Goal: Task Accomplishment & Management: Manage account settings

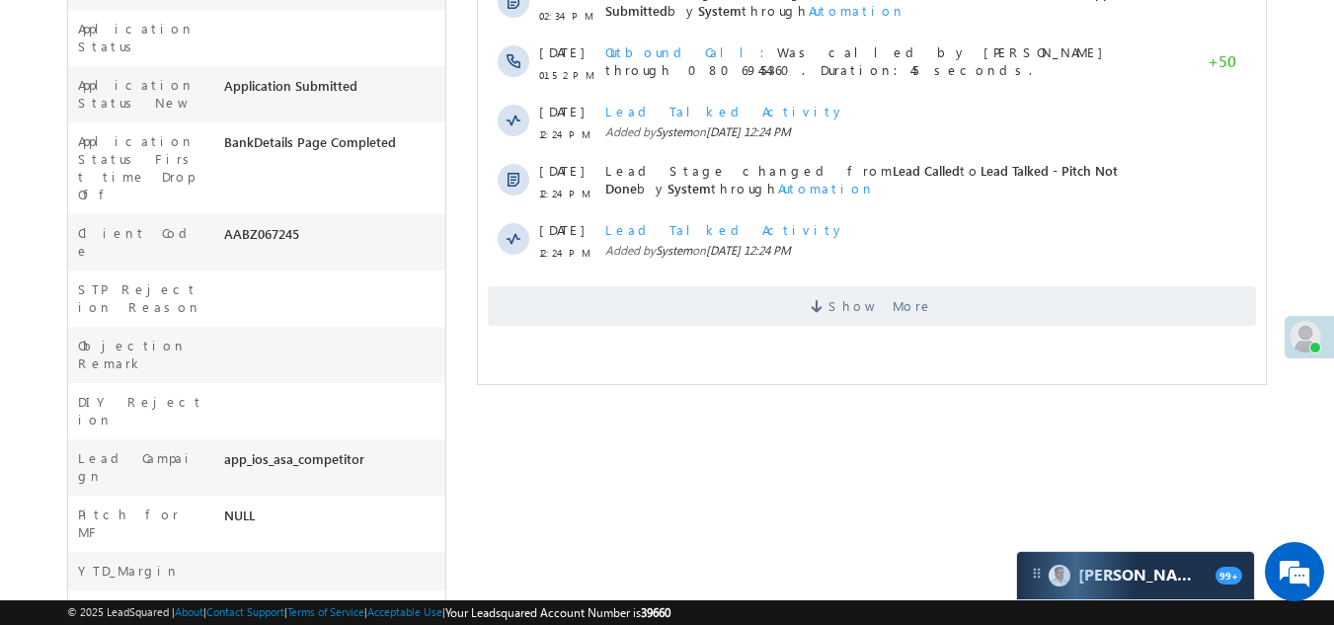
scroll to position [691, 0]
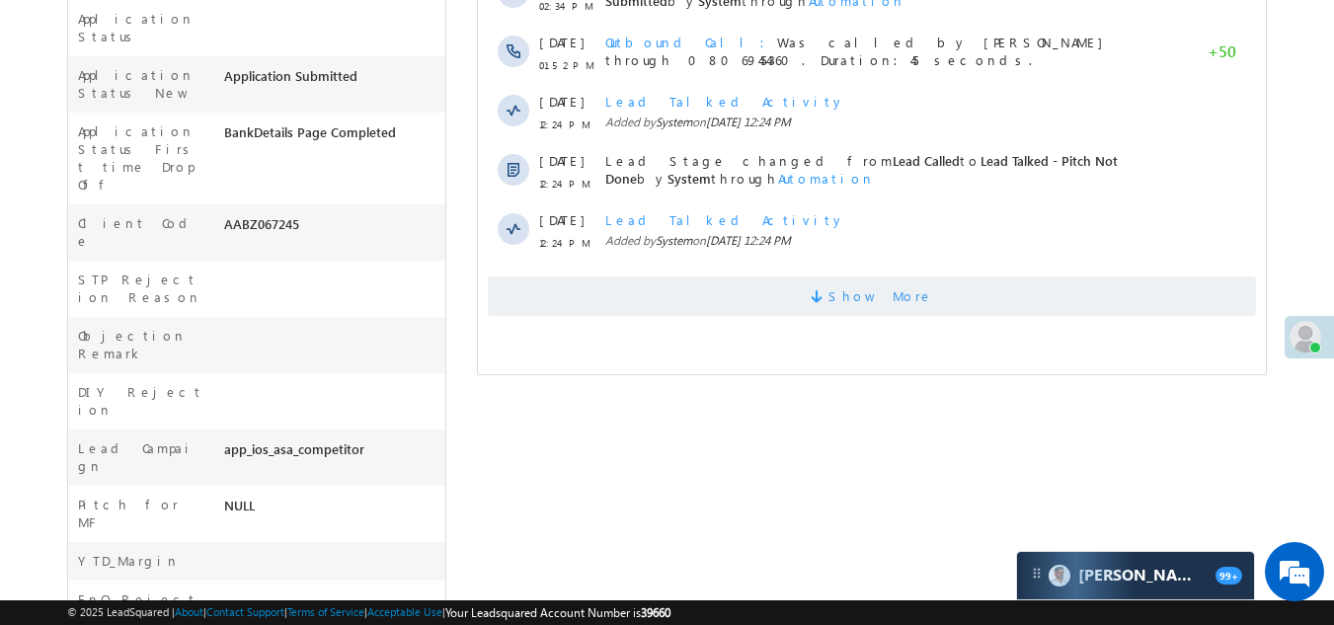
click at [634, 304] on span "Show More" at bounding box center [872, 295] width 768 height 39
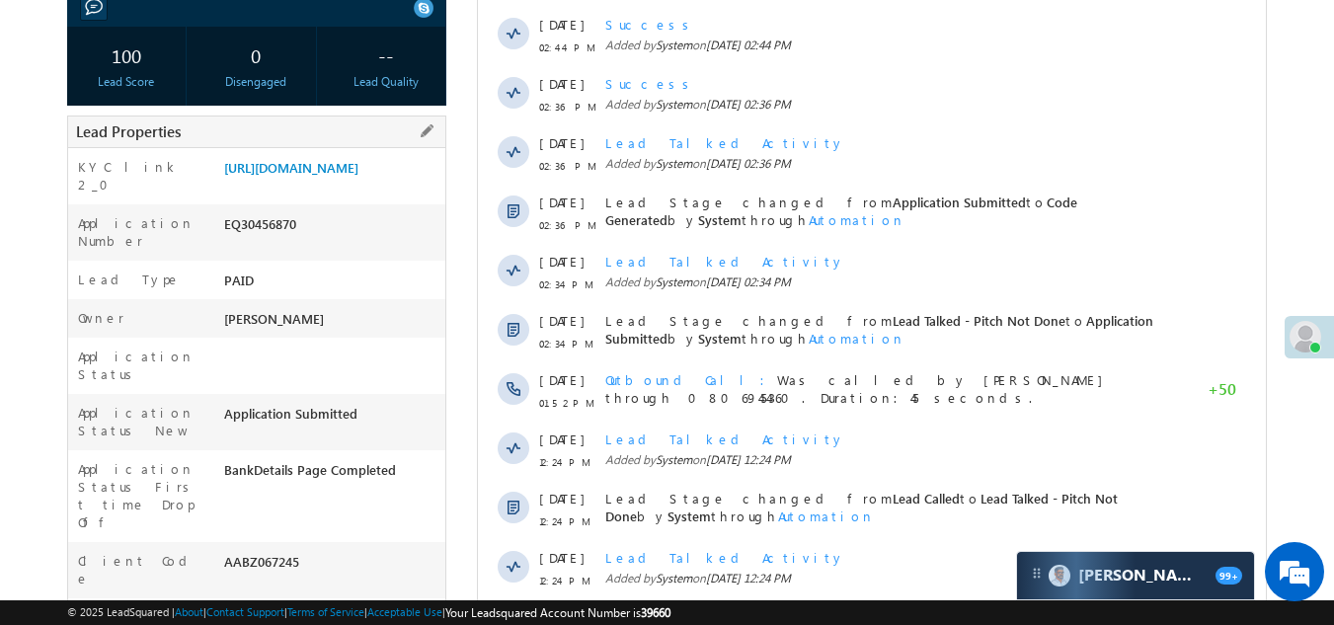
scroll to position [110, 0]
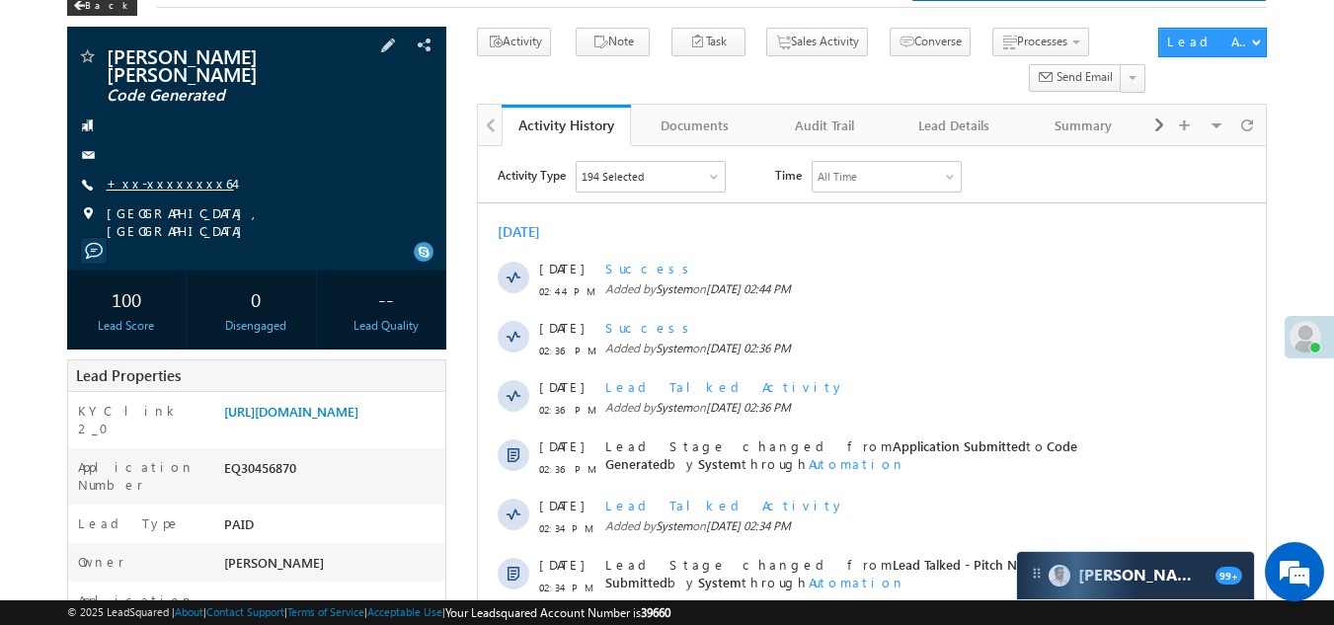
click at [171, 183] on link "+xx-xxxxxxxx64" at bounding box center [170, 183] width 127 height 17
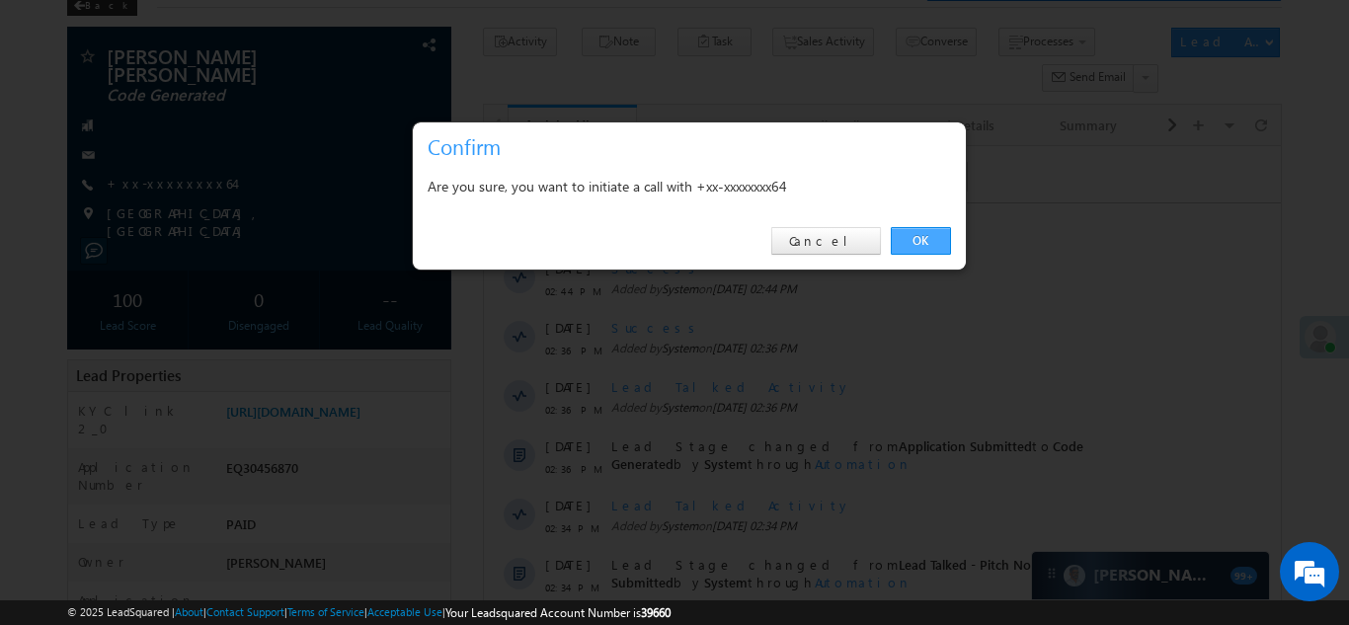
click at [924, 235] on link "OK" at bounding box center [921, 241] width 60 height 28
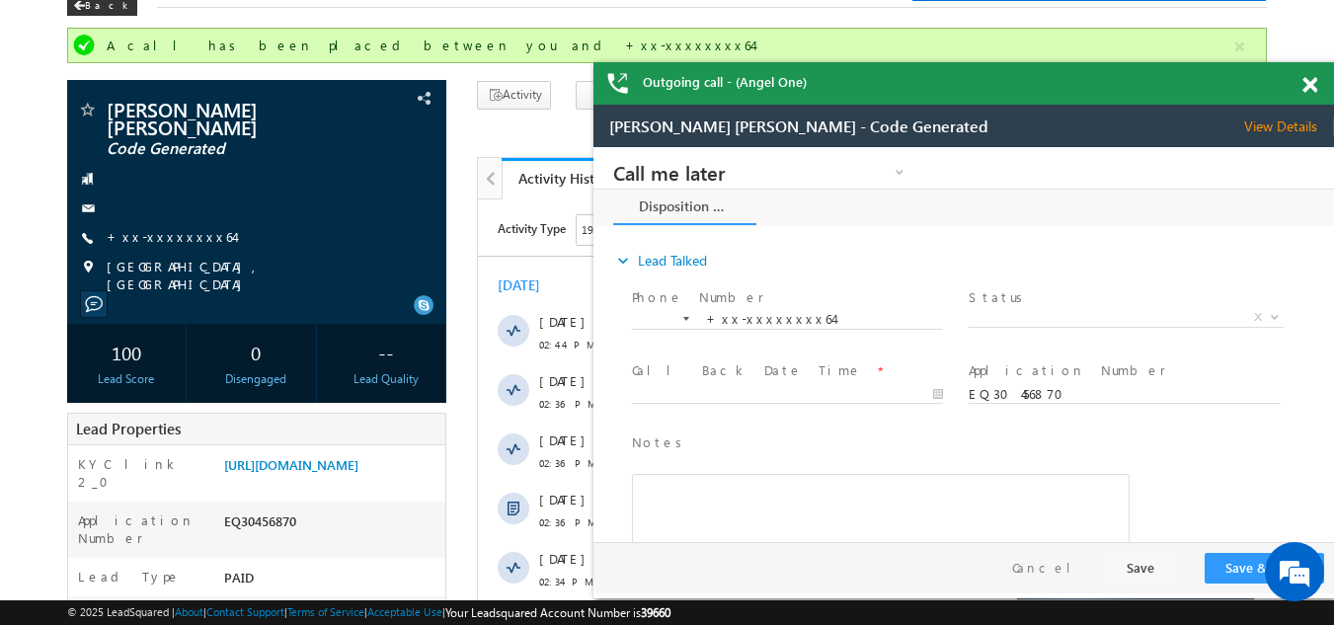
scroll to position [0, 0]
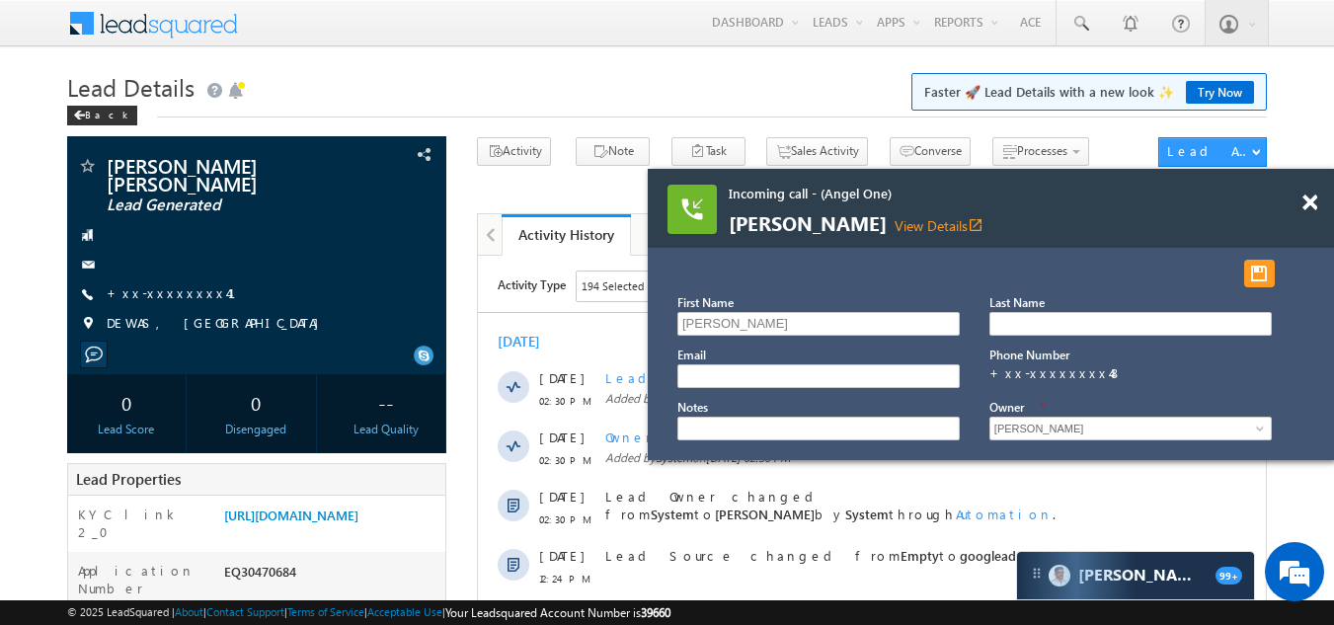
drag, startPoint x: 1313, startPoint y: 199, endPoint x: 992, endPoint y: 271, distance: 328.7
click at [895, 225] on link "View Details open_in_new" at bounding box center [939, 225] width 89 height 19
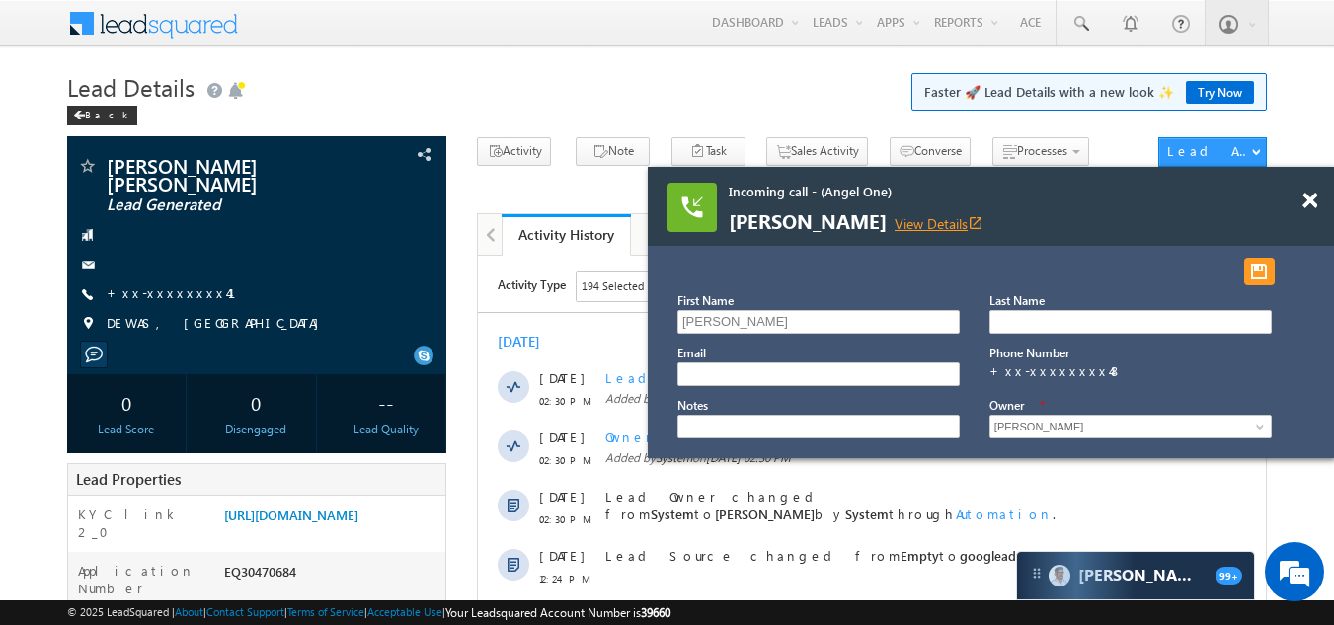
click at [895, 221] on link "View Details open_in_new" at bounding box center [939, 223] width 89 height 19
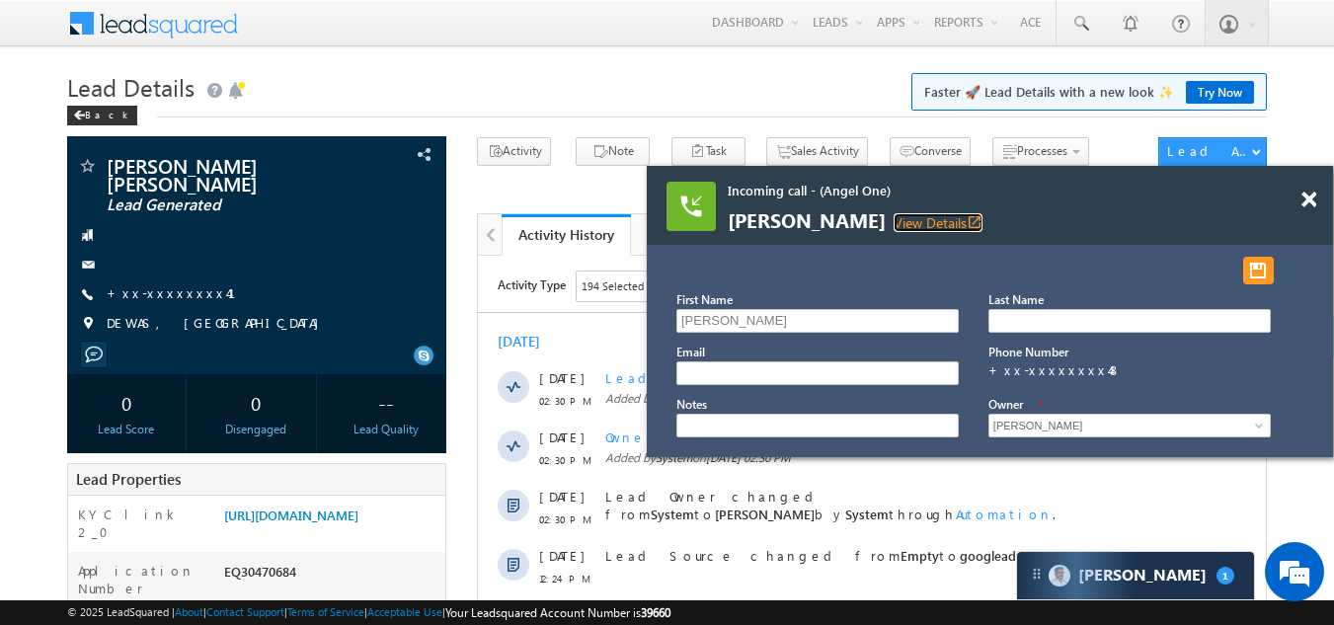
click at [1310, 197] on span at bounding box center [1308, 200] width 15 height 17
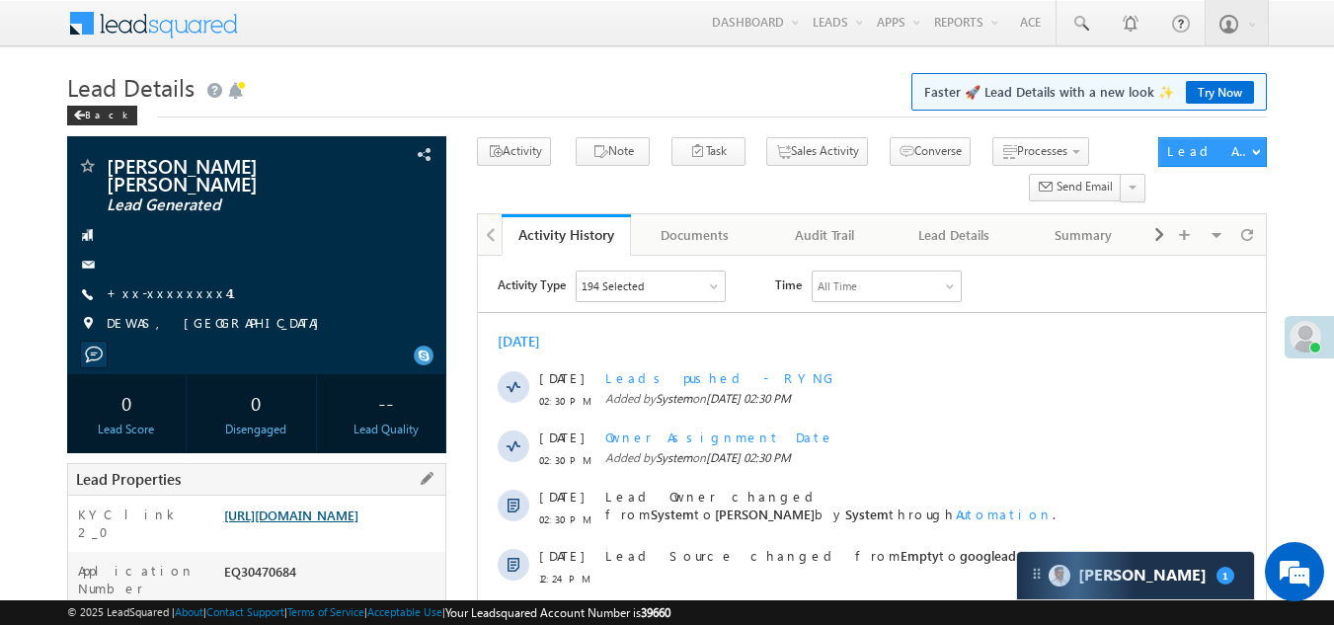
click at [325, 513] on link "https://angelbroking1-pk3em7sa.customui-test.leadsquared.com?leadId=4cc7f0ba-fd…" at bounding box center [291, 515] width 134 height 17
click at [158, 284] on link "+xx-xxxxxxxx41" at bounding box center [183, 292] width 153 height 17
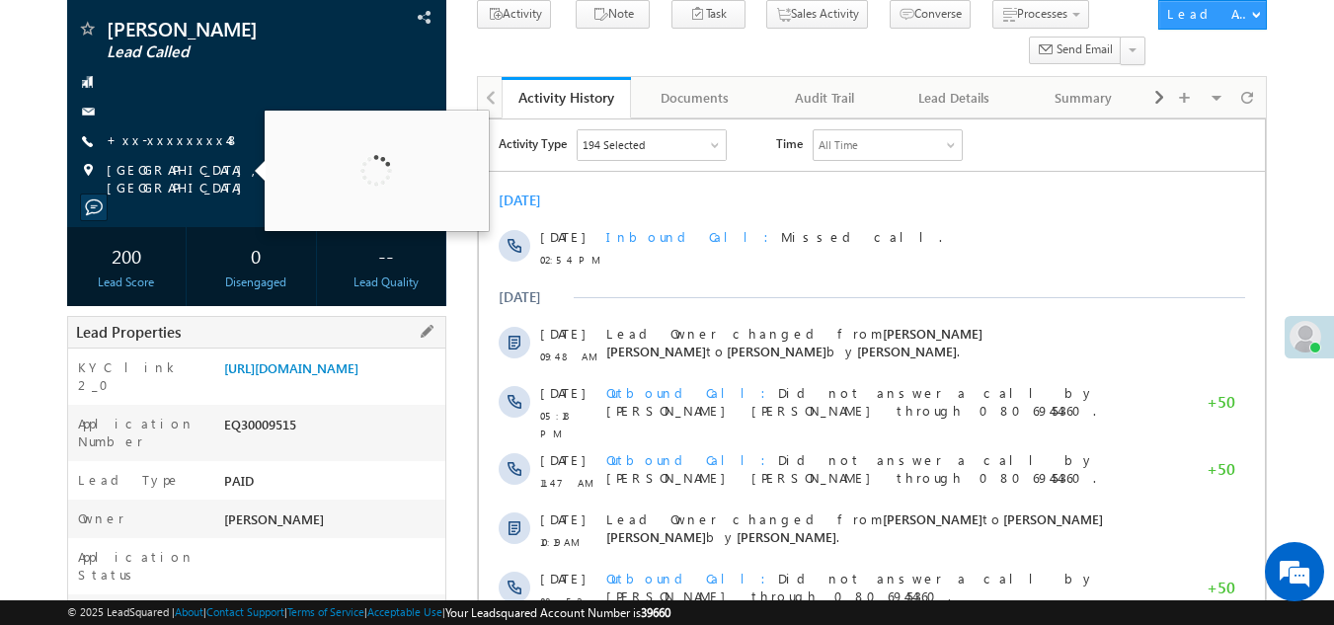
scroll to position [494, 0]
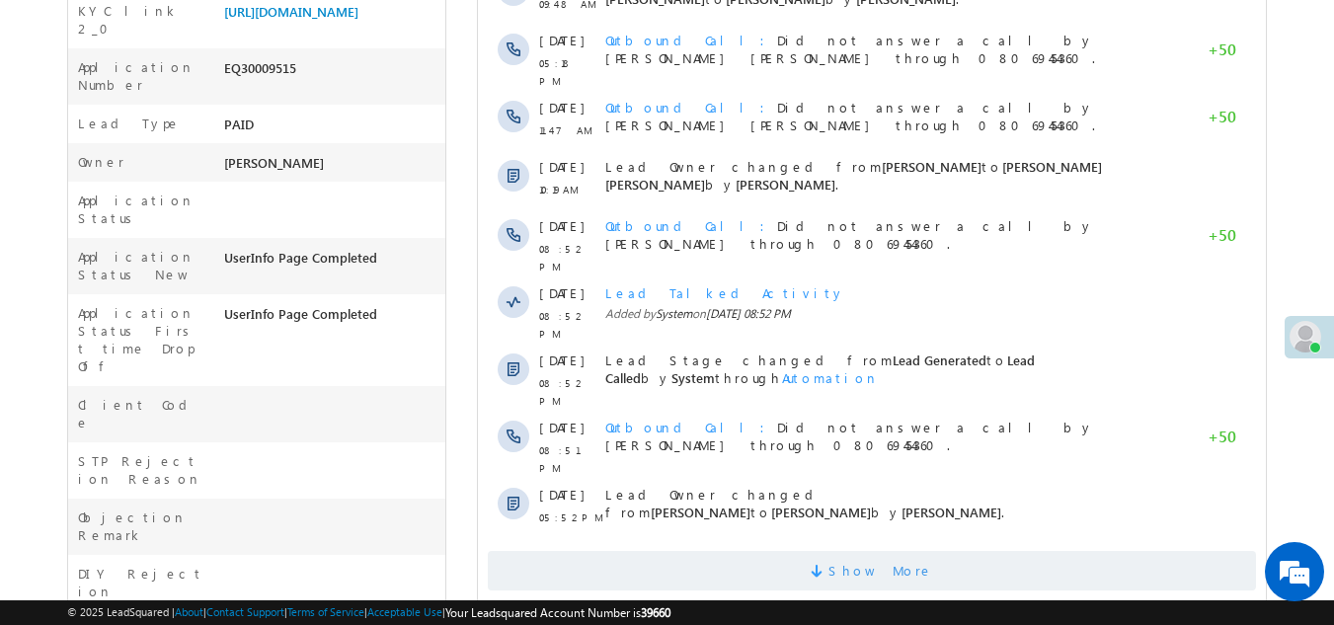
click at [677, 551] on span "Show More" at bounding box center [872, 570] width 768 height 39
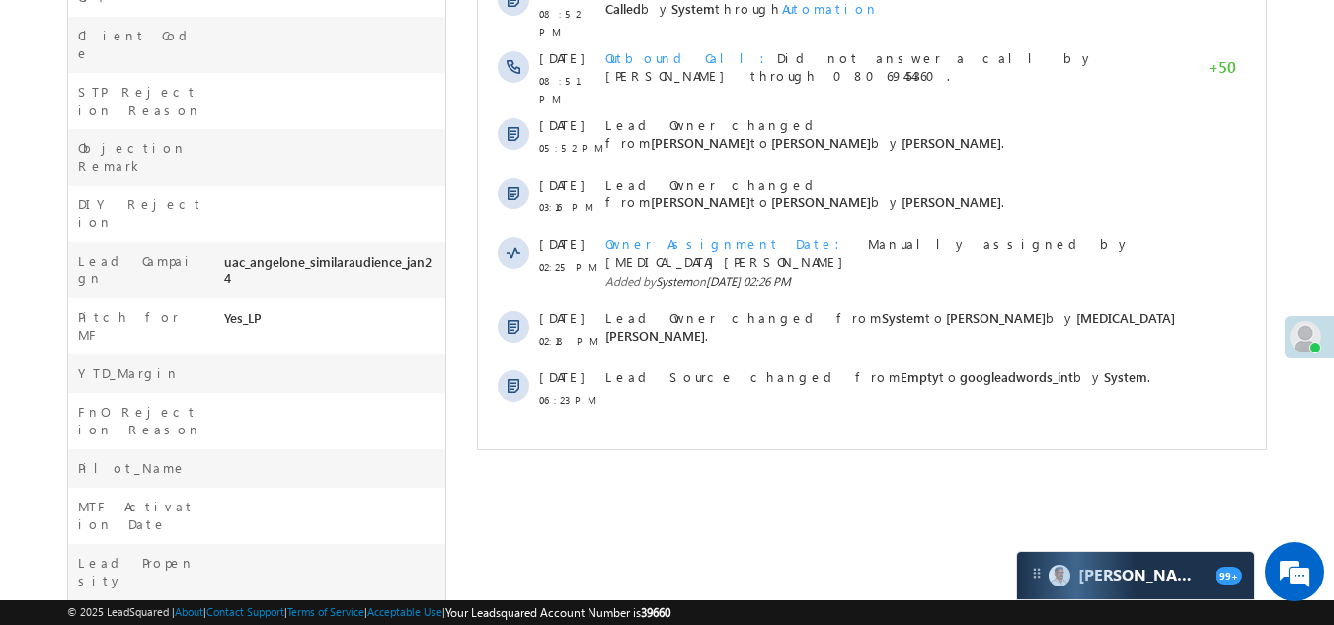
scroll to position [0, 0]
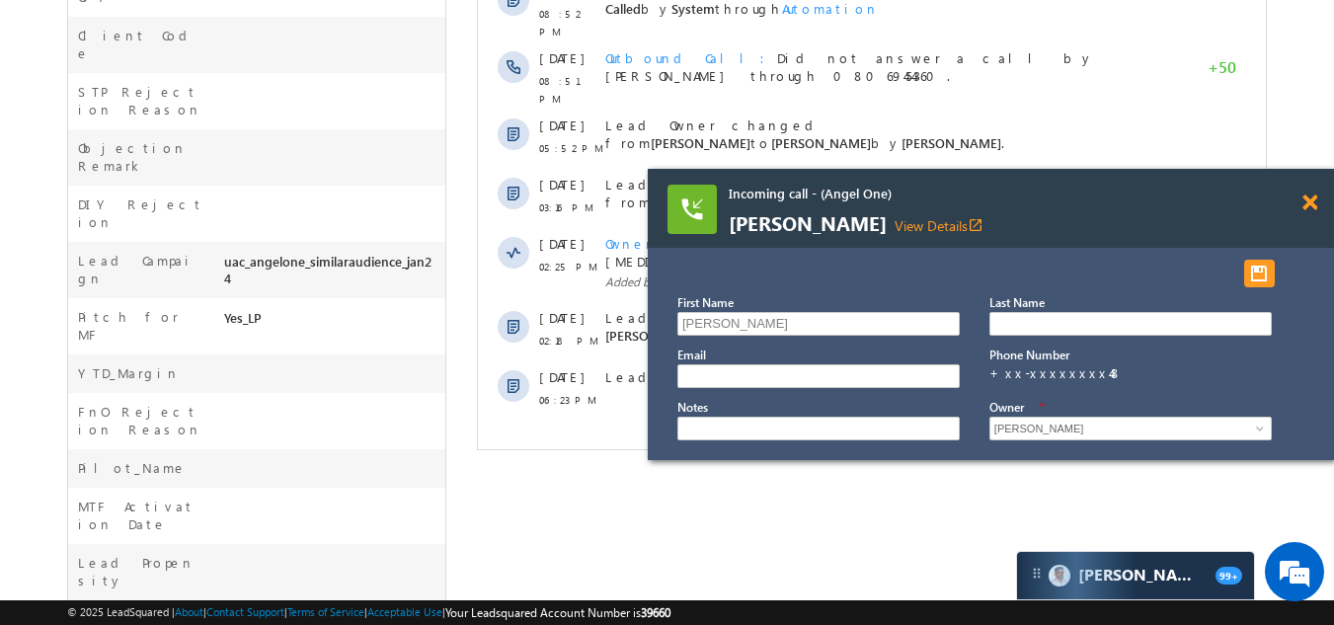
click at [1309, 205] on span at bounding box center [1309, 203] width 15 height 17
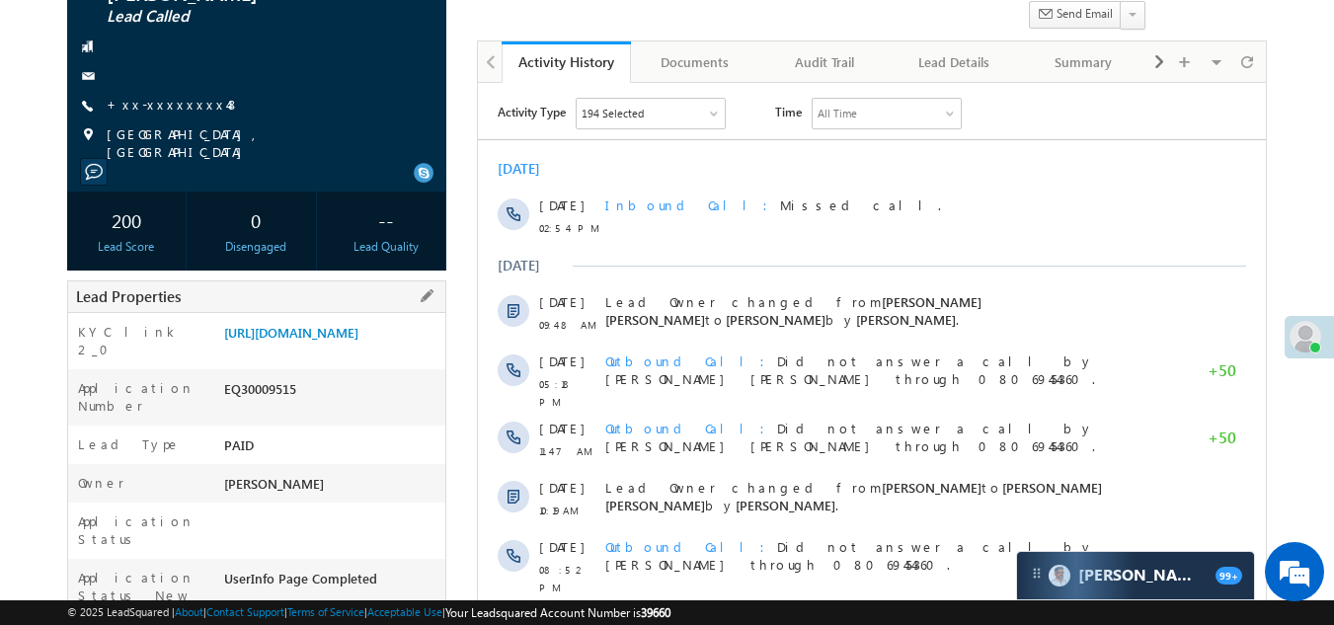
scroll to position [172, 0]
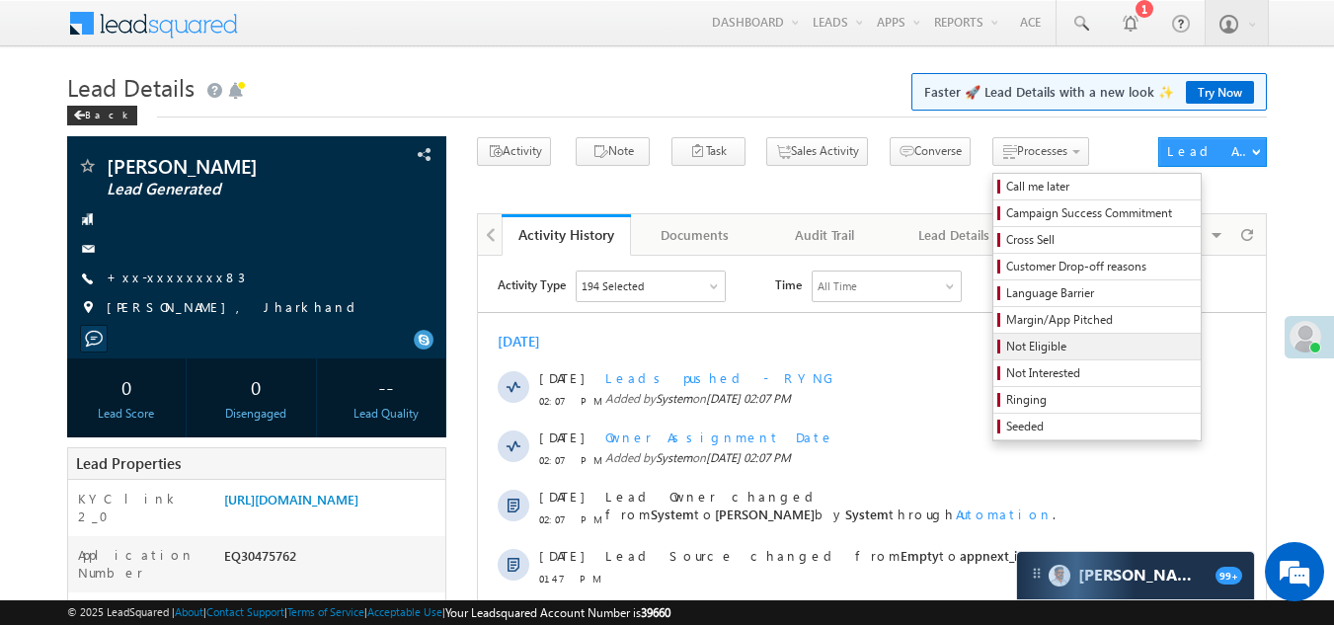
click at [1006, 343] on span "Not Eligible" at bounding box center [1100, 347] width 188 height 18
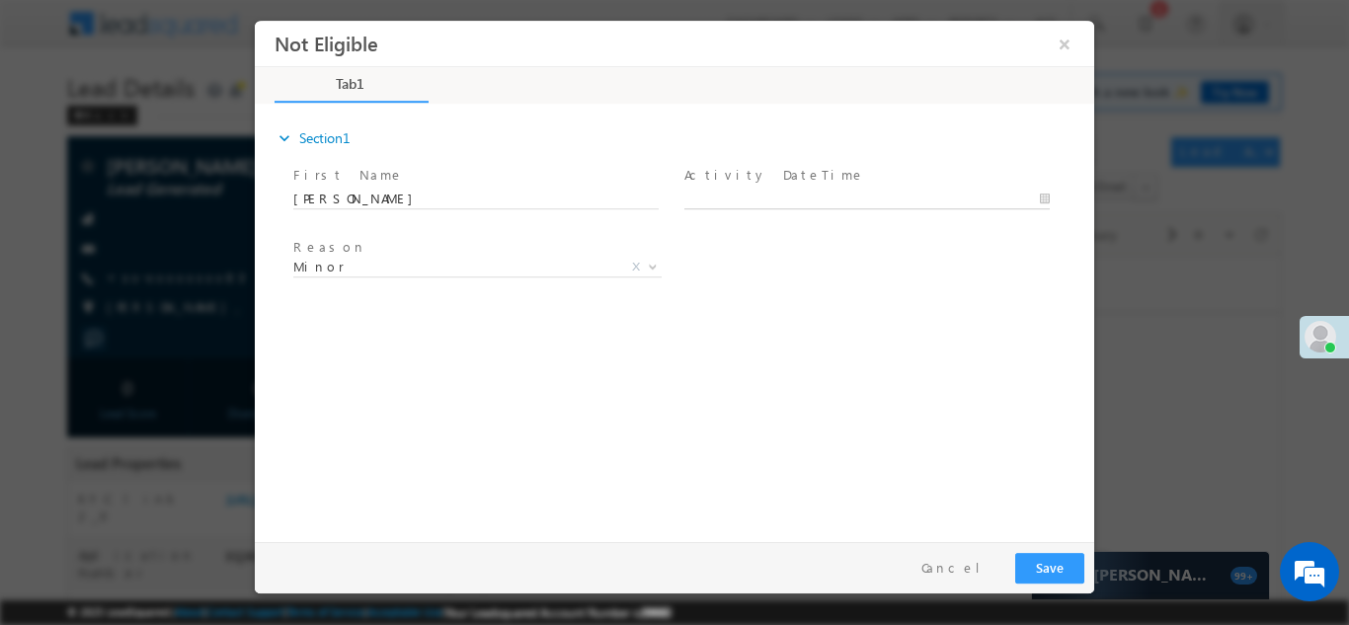
type input "10/13/25 3:06 PM"
click at [770, 189] on input "10/13/25 3:06 PM" at bounding box center [866, 199] width 365 height 20
click at [1052, 570] on button "Save" at bounding box center [1049, 567] width 69 height 31
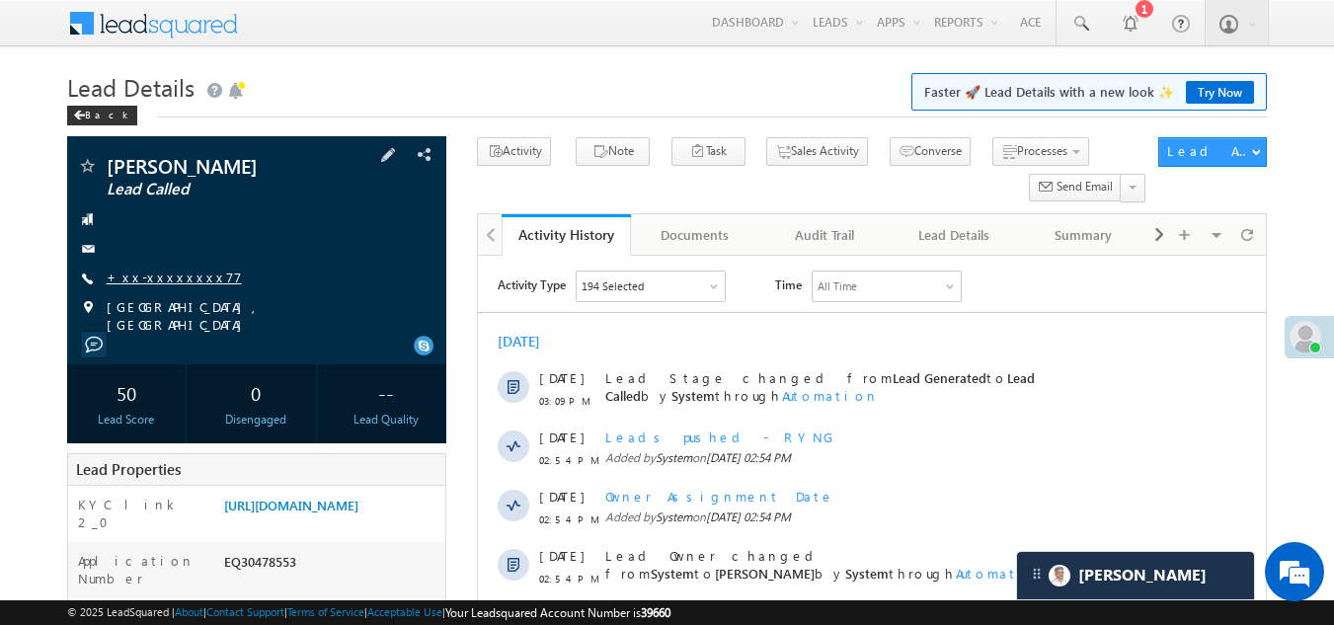
click at [147, 275] on link "+xx-xxxxxxxx77" at bounding box center [174, 277] width 135 height 17
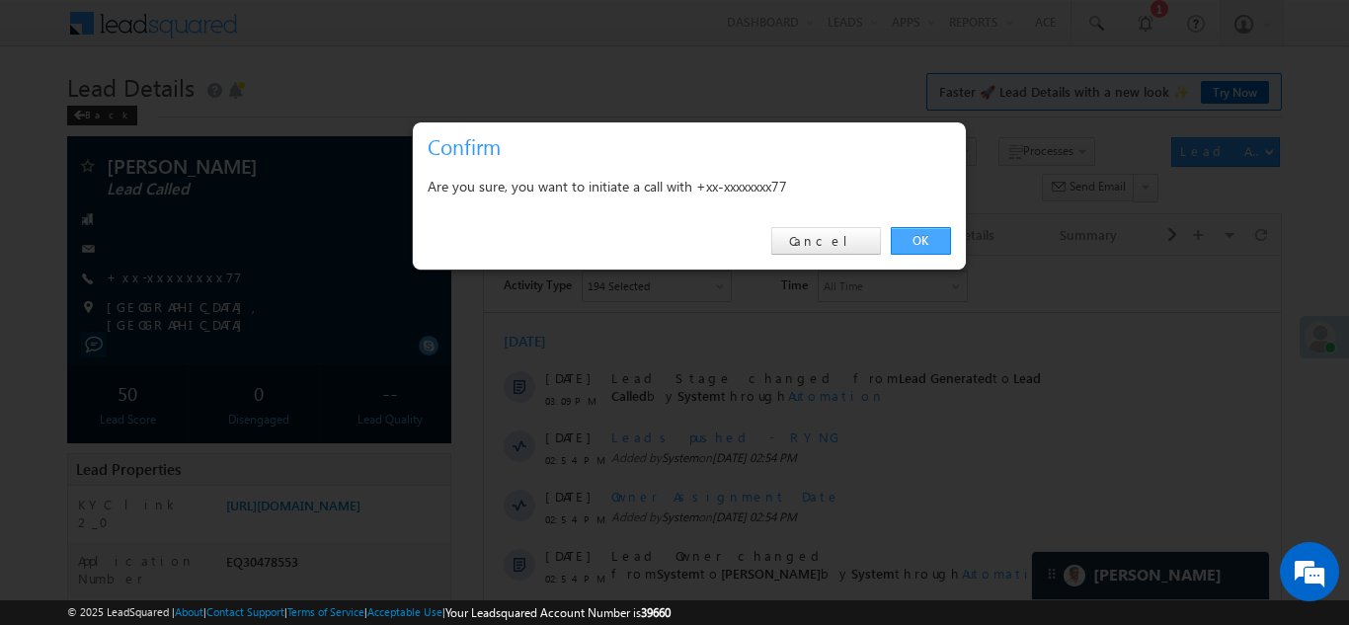
click at [915, 239] on link "OK" at bounding box center [921, 241] width 60 height 28
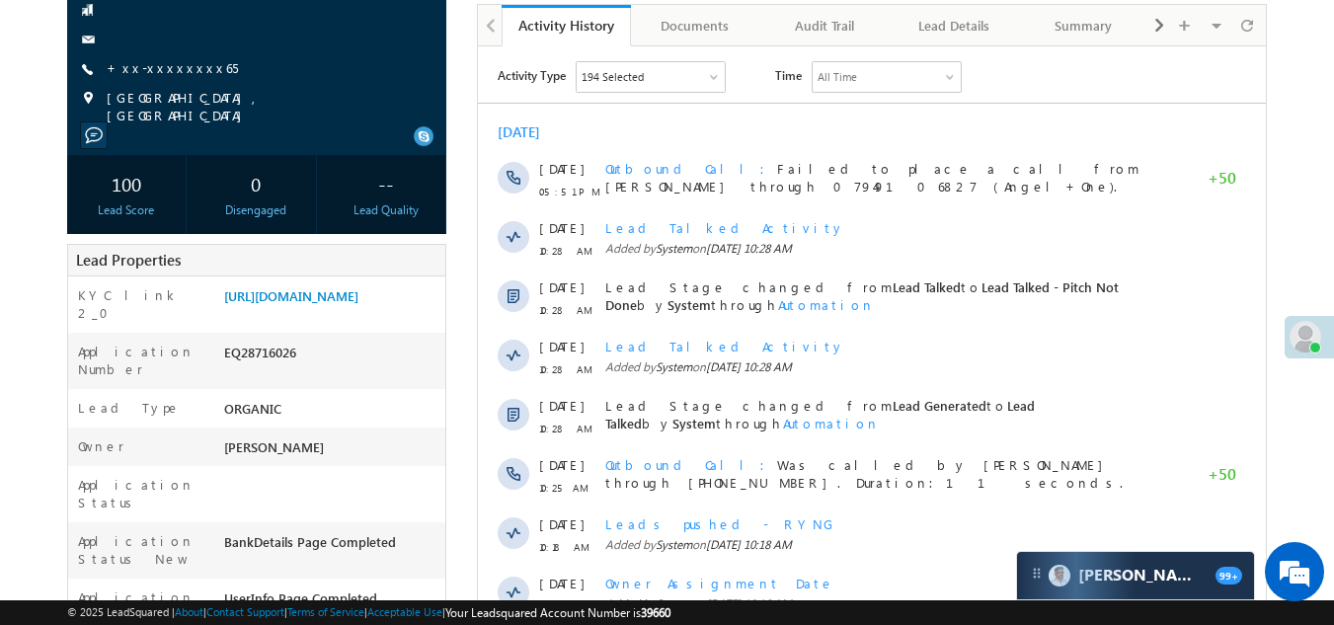
scroll to position [99, 0]
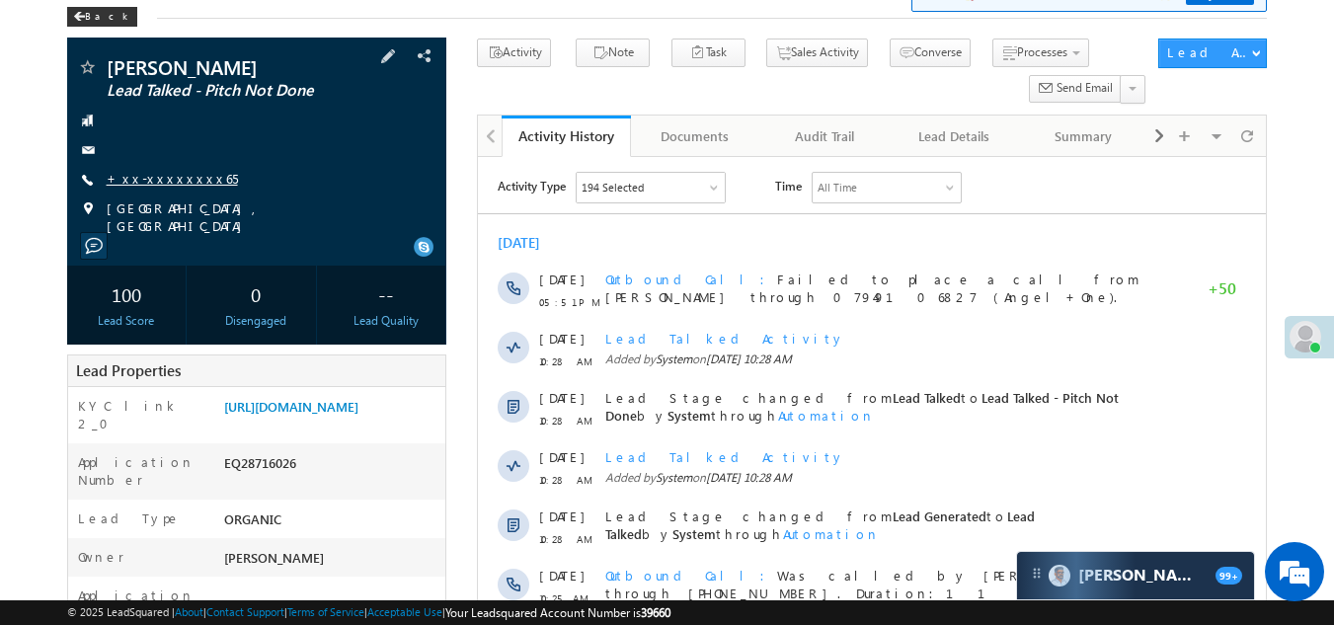
click at [146, 174] on link "+xx-xxxxxxxx65" at bounding box center [172, 178] width 131 height 17
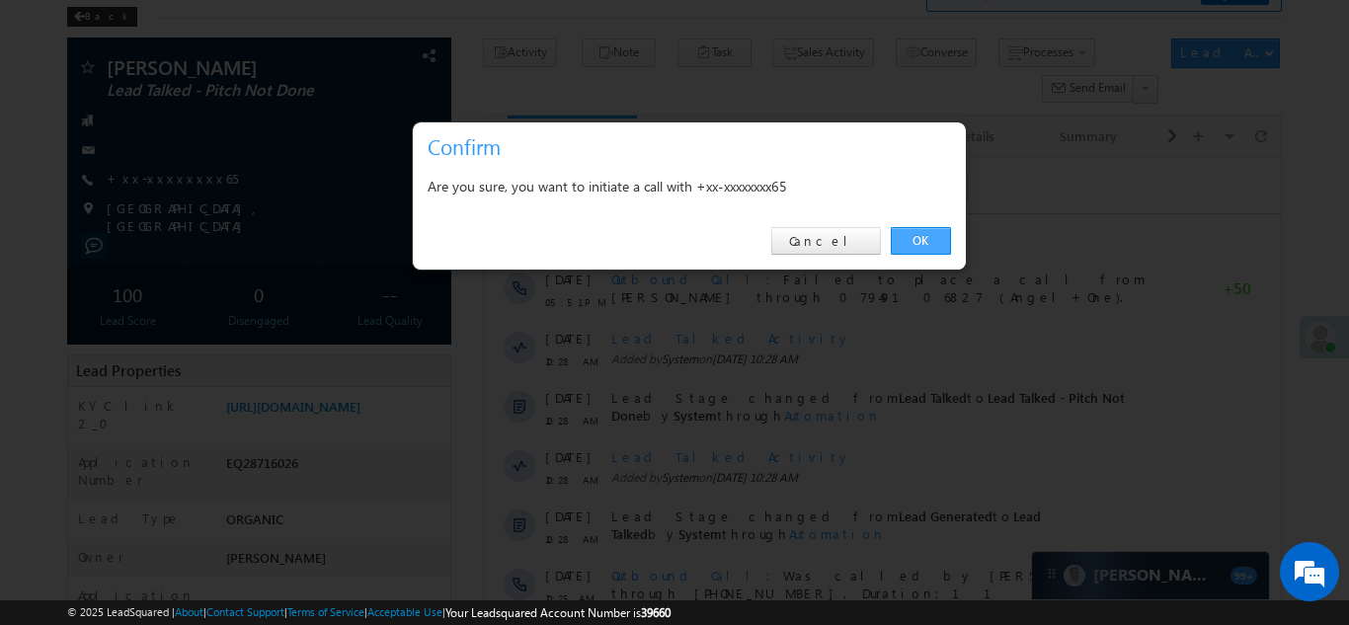
click at [919, 238] on link "OK" at bounding box center [921, 241] width 60 height 28
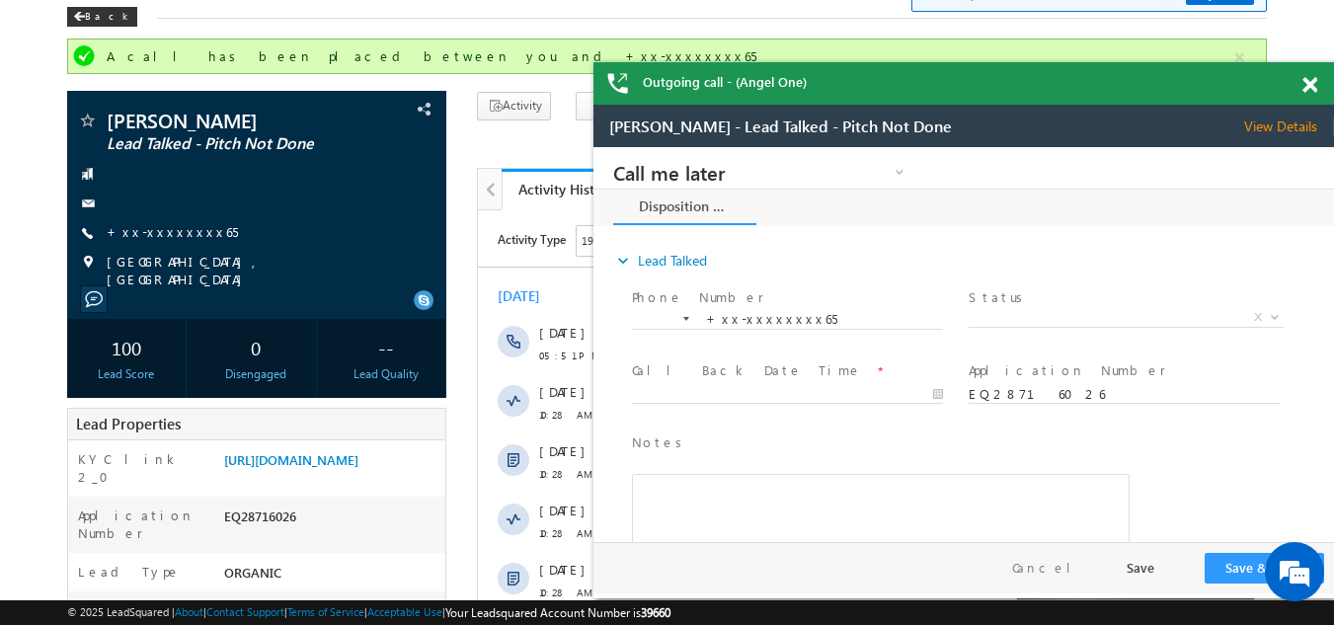
scroll to position [0, 0]
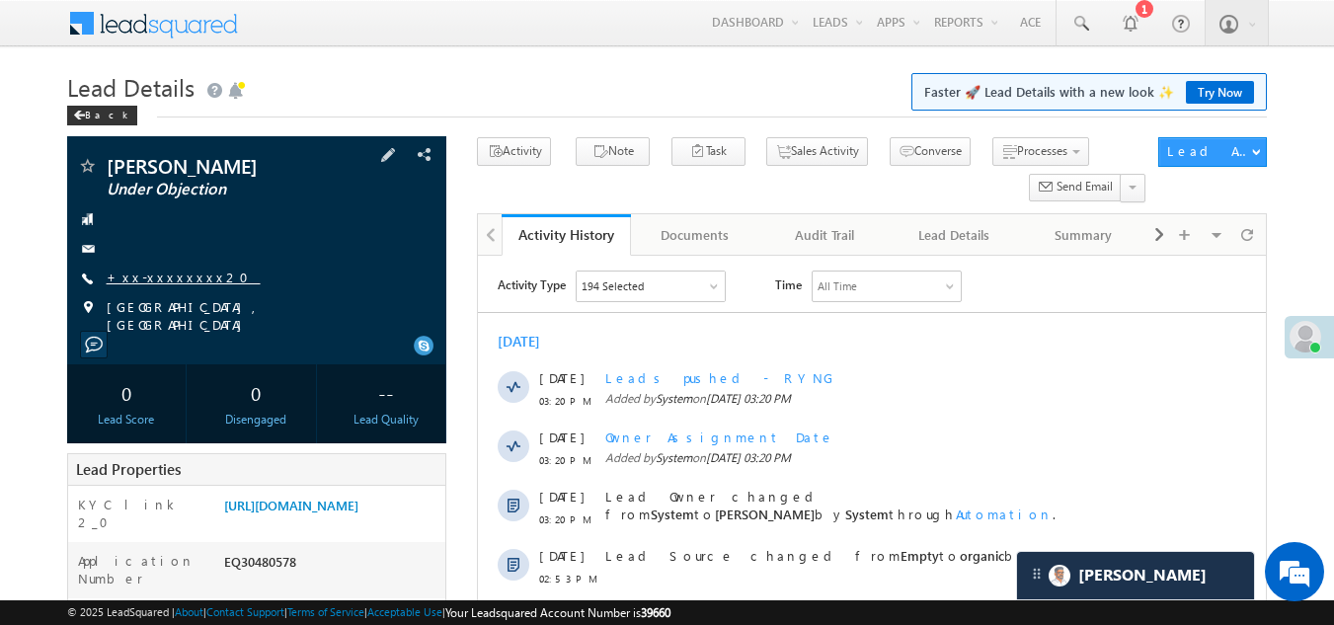
click at [148, 275] on link "+xx-xxxxxxxx20" at bounding box center [184, 277] width 154 height 17
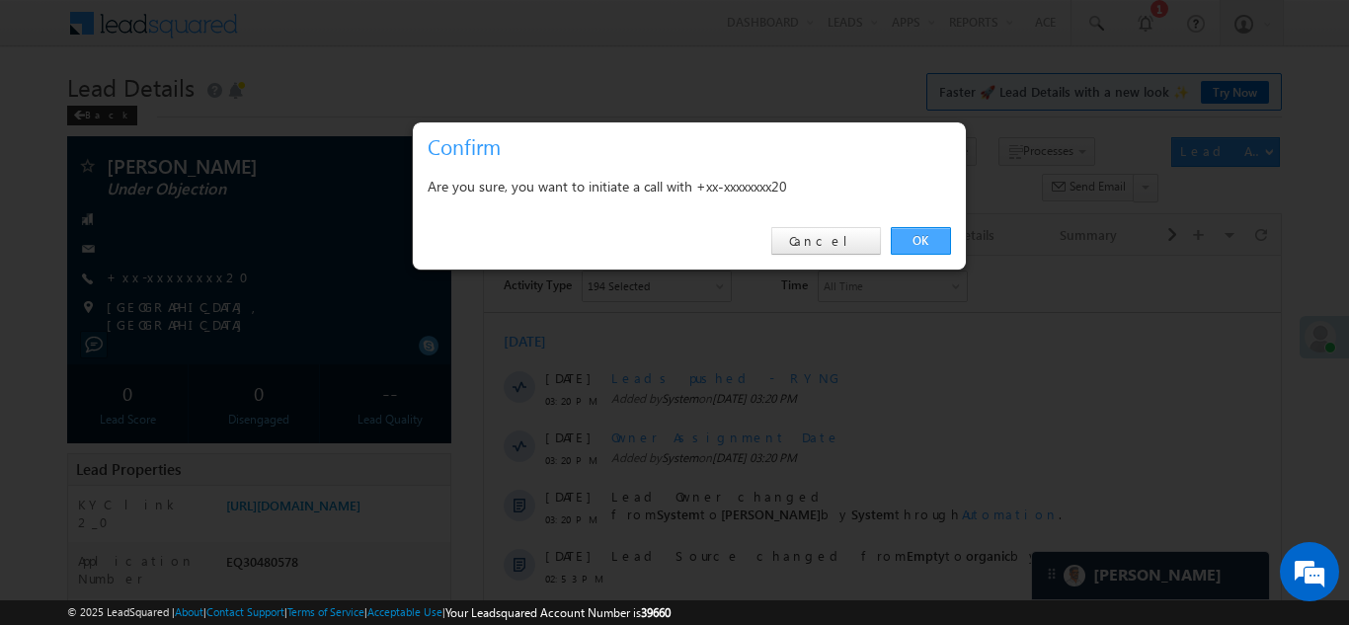
click at [915, 243] on link "OK" at bounding box center [921, 241] width 60 height 28
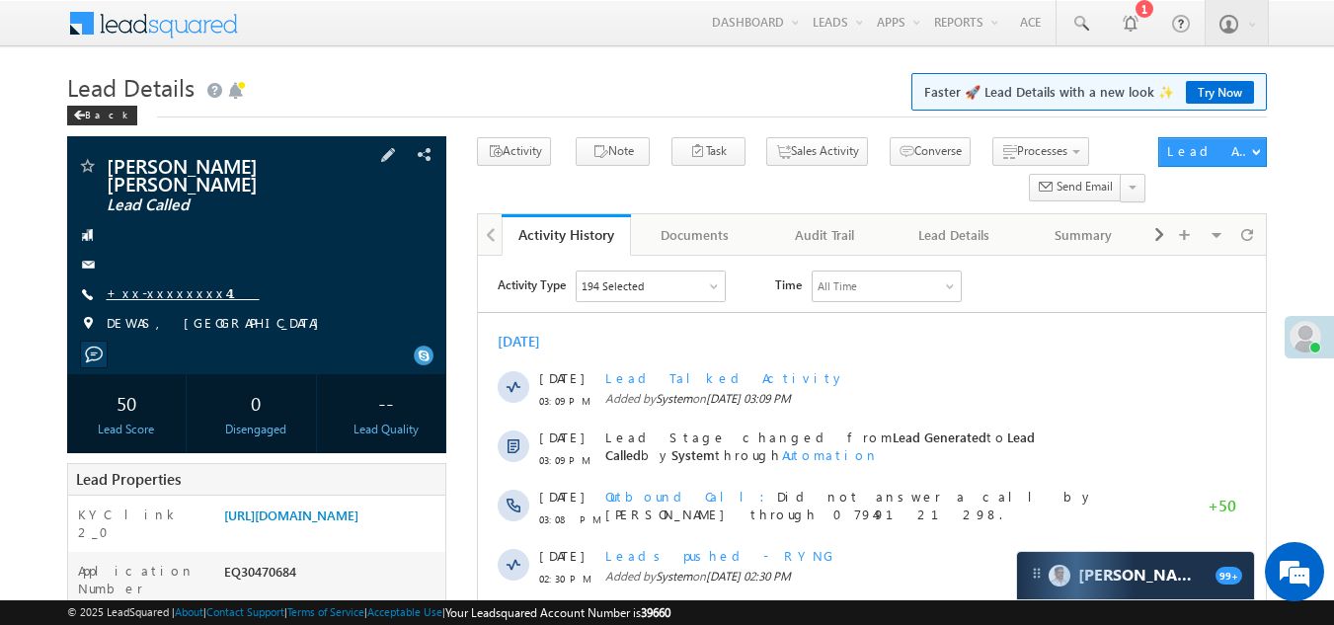
click at [159, 284] on link "+xx-xxxxxxxx41" at bounding box center [183, 292] width 153 height 17
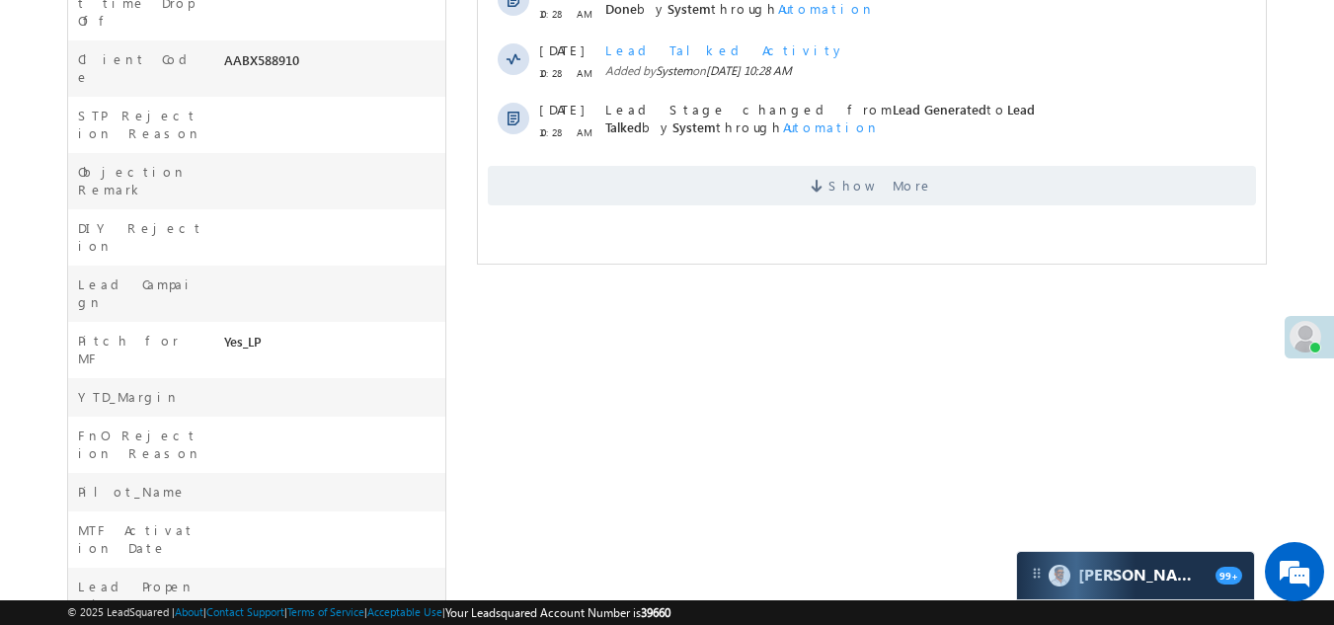
scroll to position [847, 0]
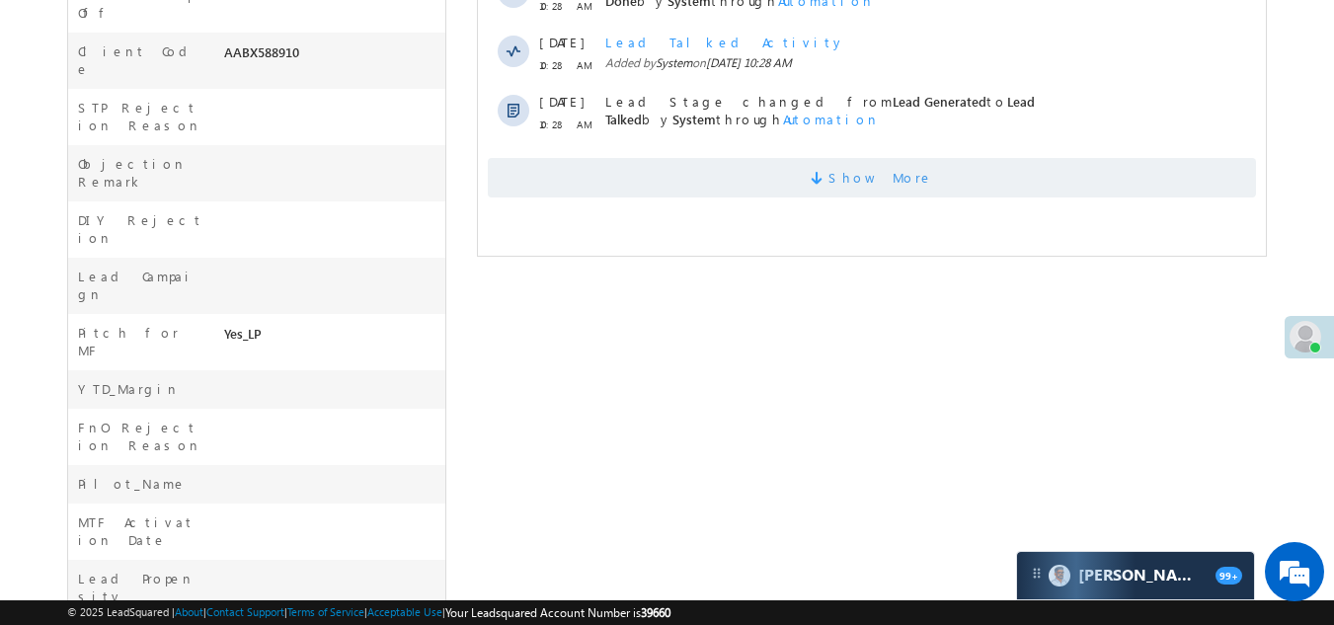
click at [629, 182] on span "Show More" at bounding box center [872, 177] width 768 height 39
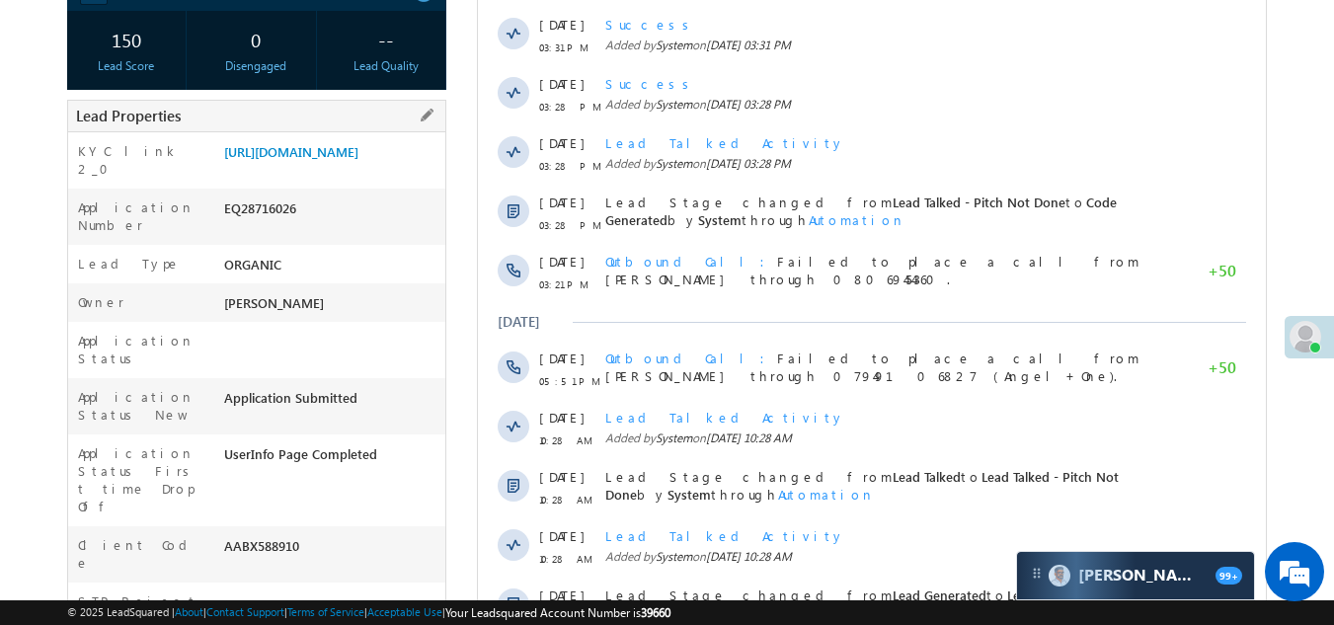
scroll to position [0, 0]
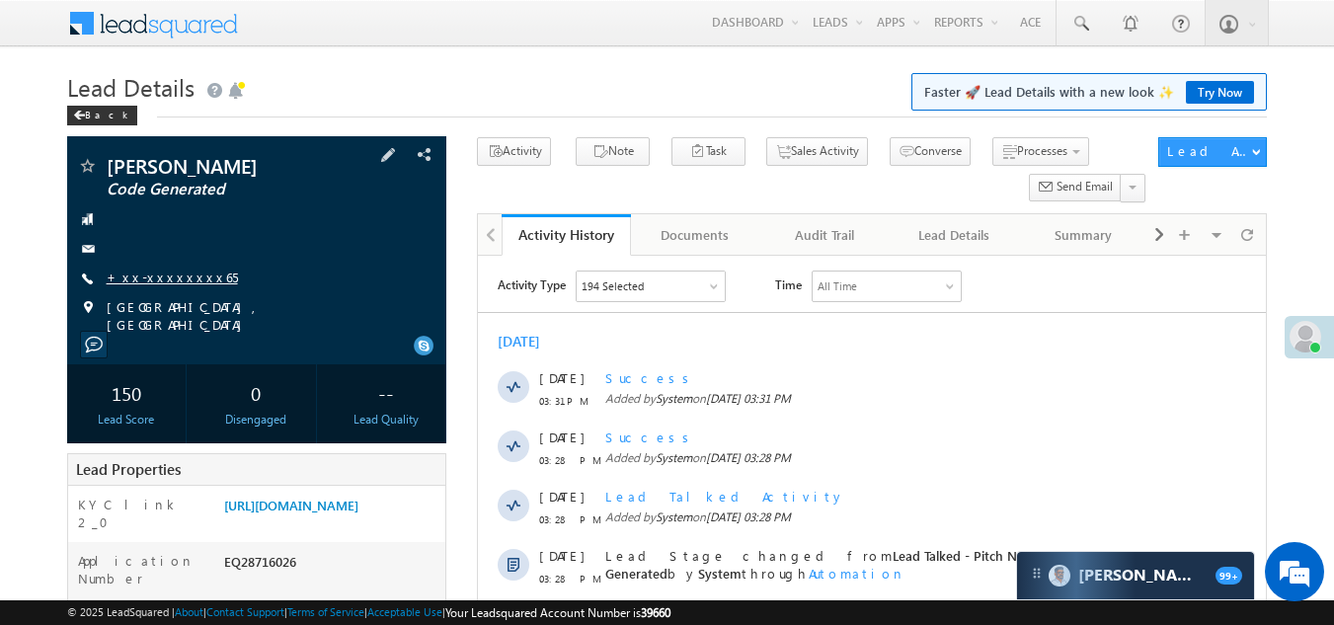
click at [143, 279] on link "+xx-xxxxxxxx65" at bounding box center [172, 277] width 131 height 17
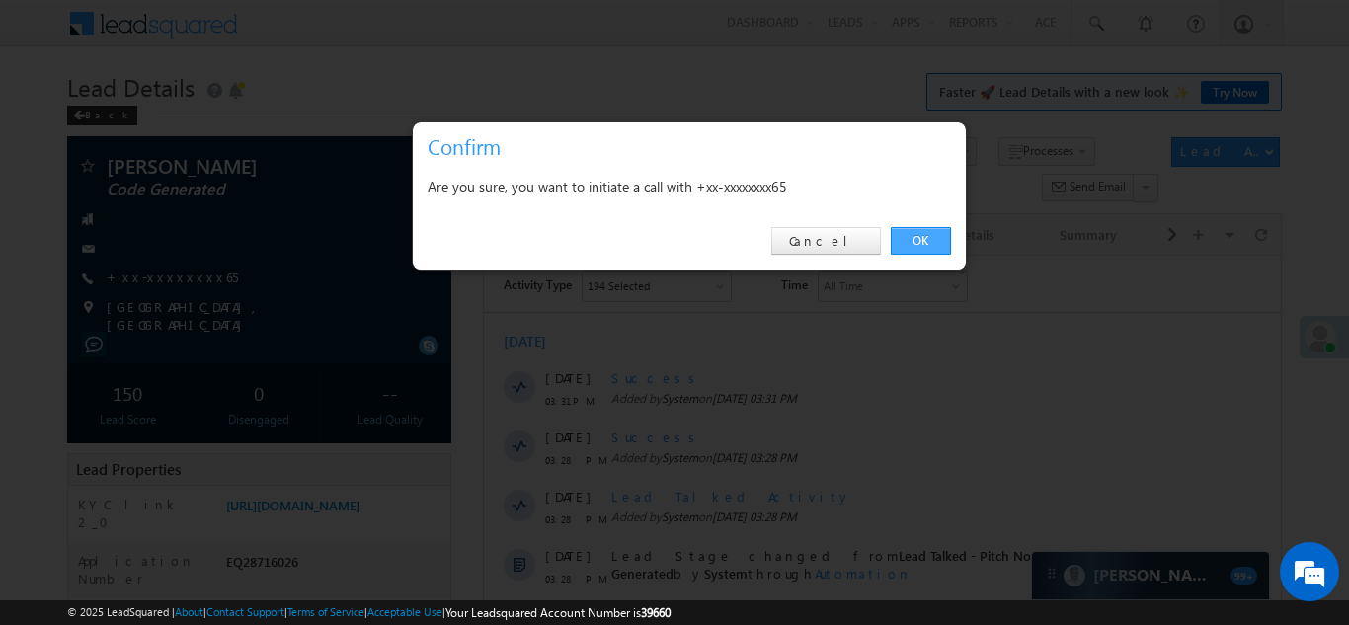
click at [926, 242] on link "OK" at bounding box center [921, 241] width 60 height 28
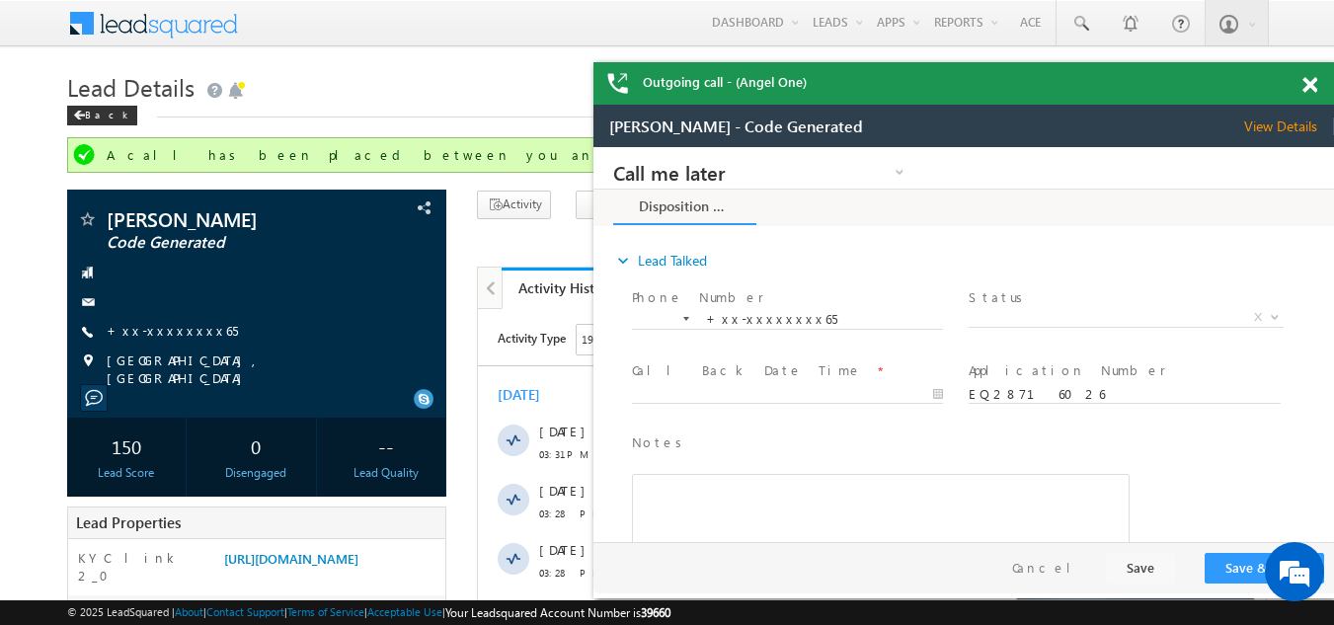
click at [1311, 83] on span at bounding box center [1309, 85] width 15 height 17
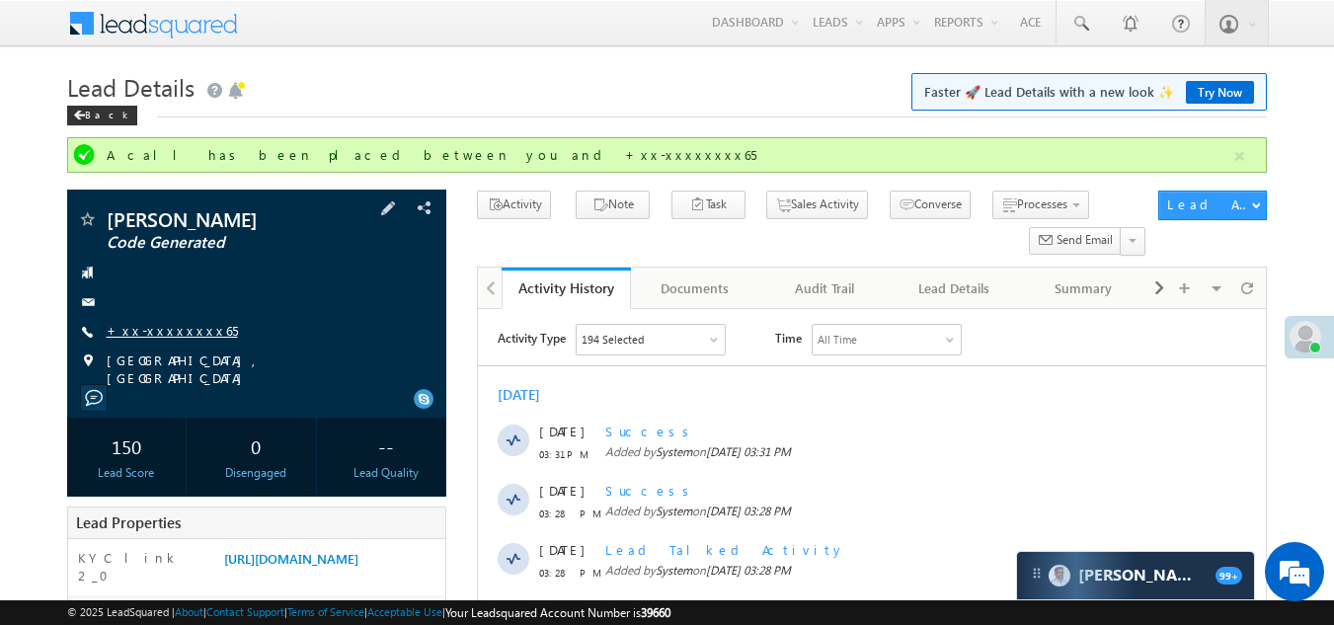
click at [149, 333] on link "+xx-xxxxxxxx65" at bounding box center [172, 330] width 131 height 17
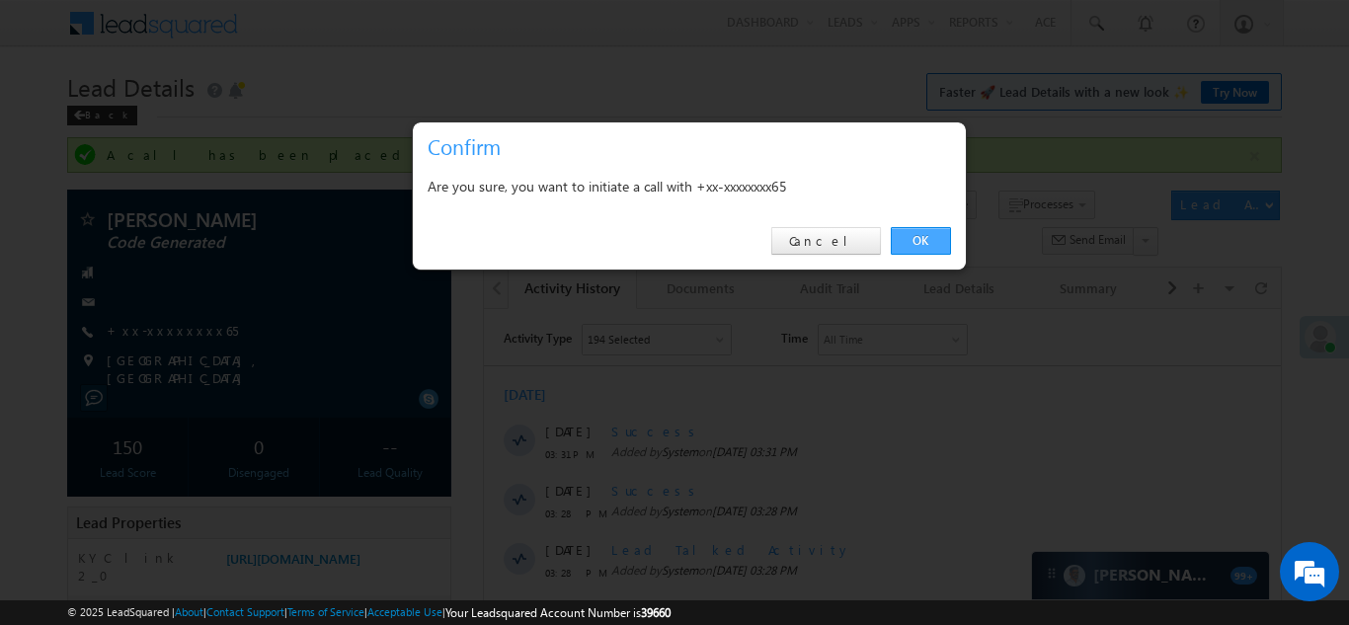
click at [930, 235] on link "OK" at bounding box center [921, 241] width 60 height 28
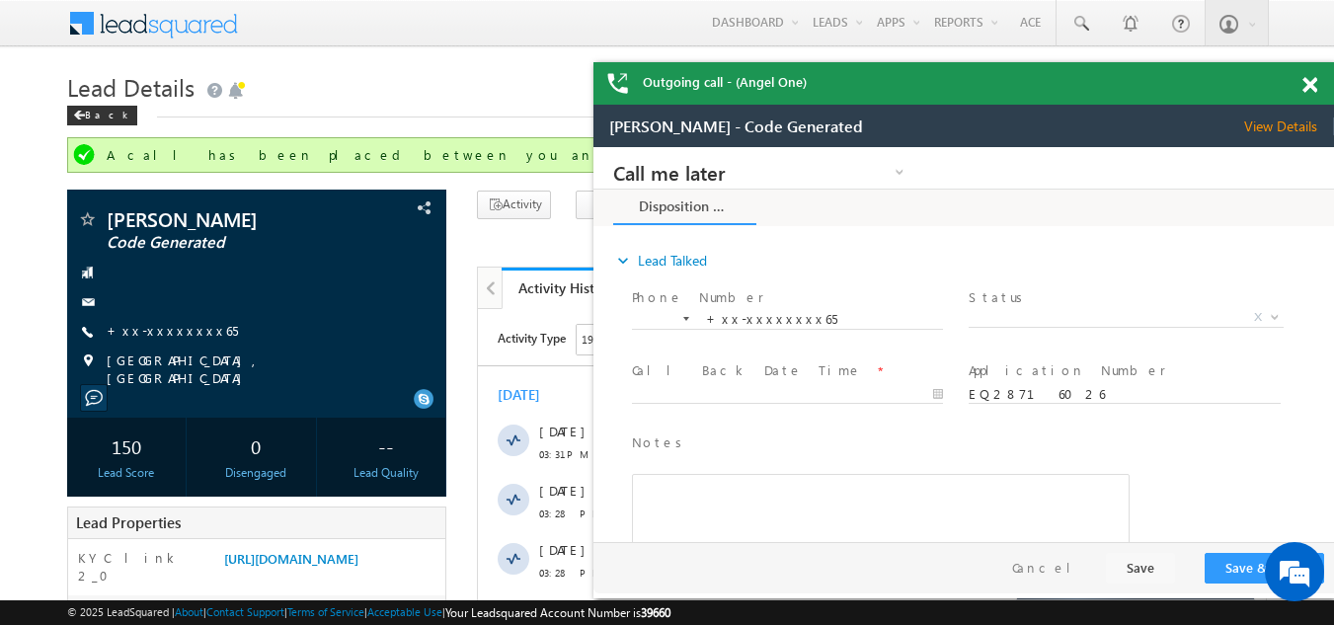
click at [1313, 82] on span at bounding box center [1309, 85] width 15 height 17
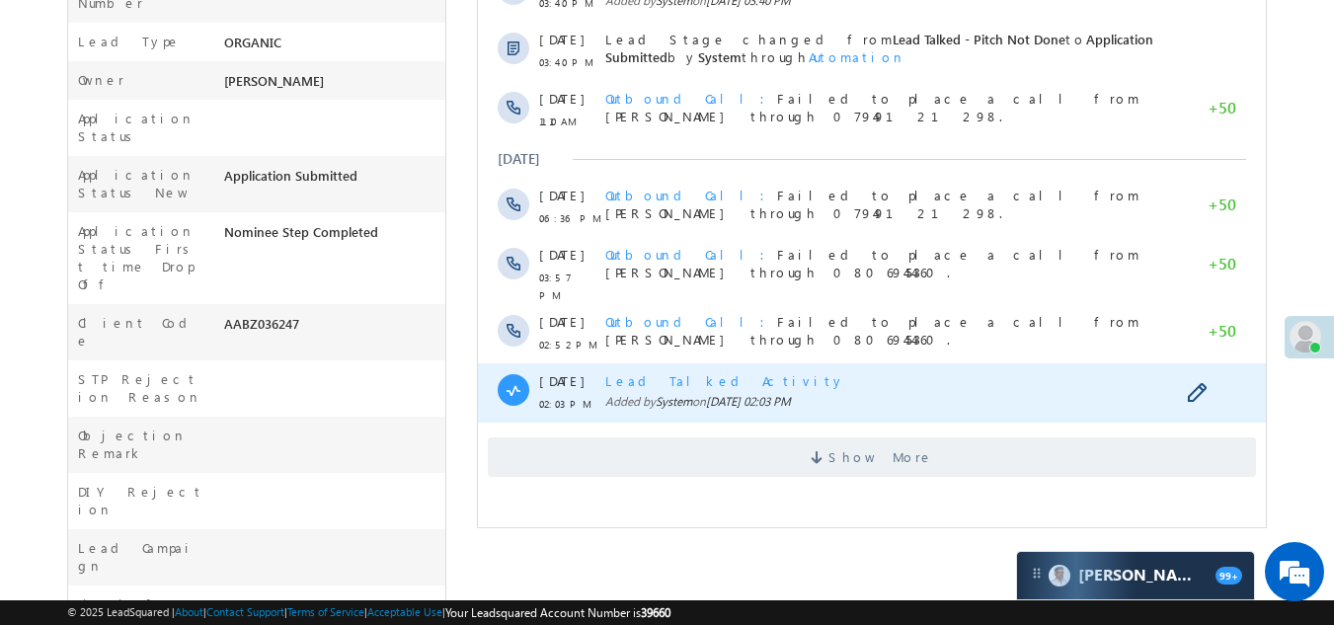
scroll to position [592, 0]
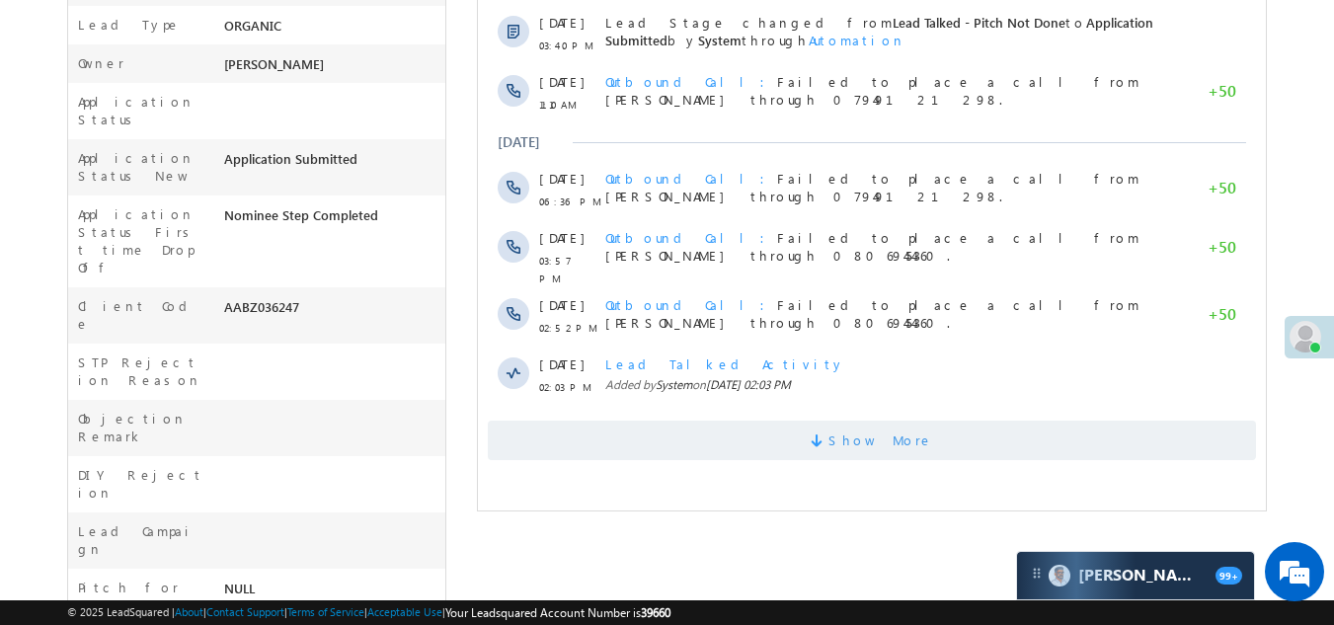
click at [633, 443] on span "Show More" at bounding box center [872, 440] width 768 height 39
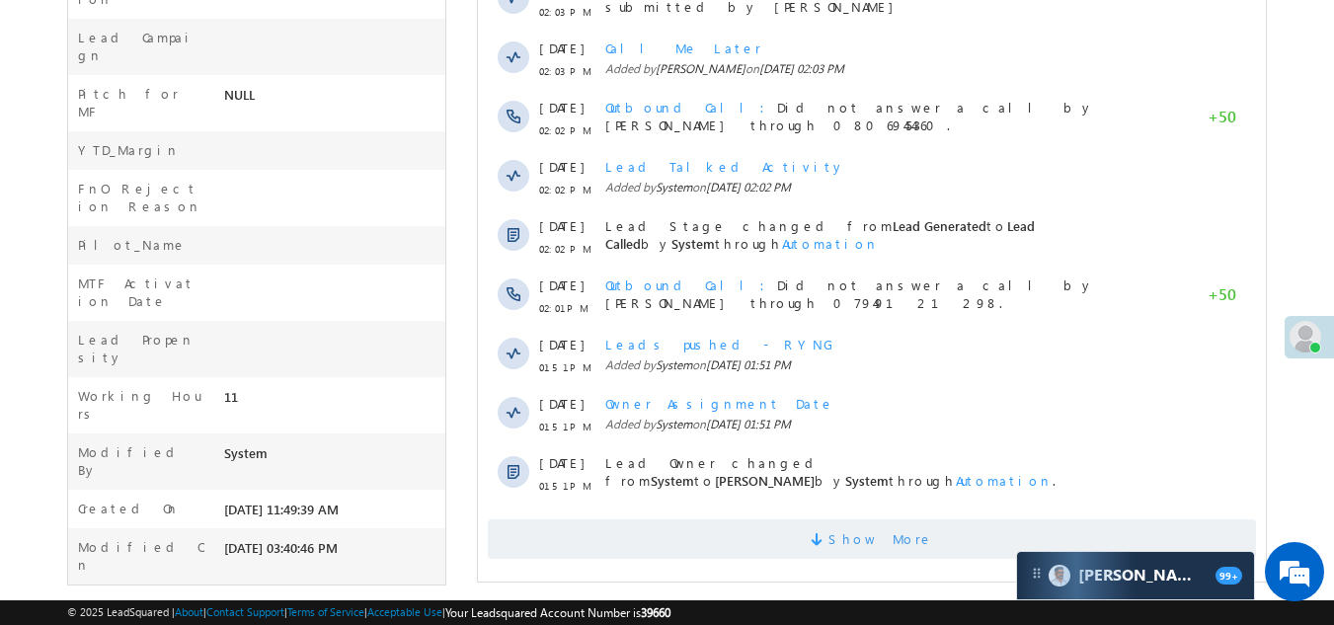
scroll to position [0, 0]
click at [714, 541] on span "Show More" at bounding box center [872, 538] width 768 height 39
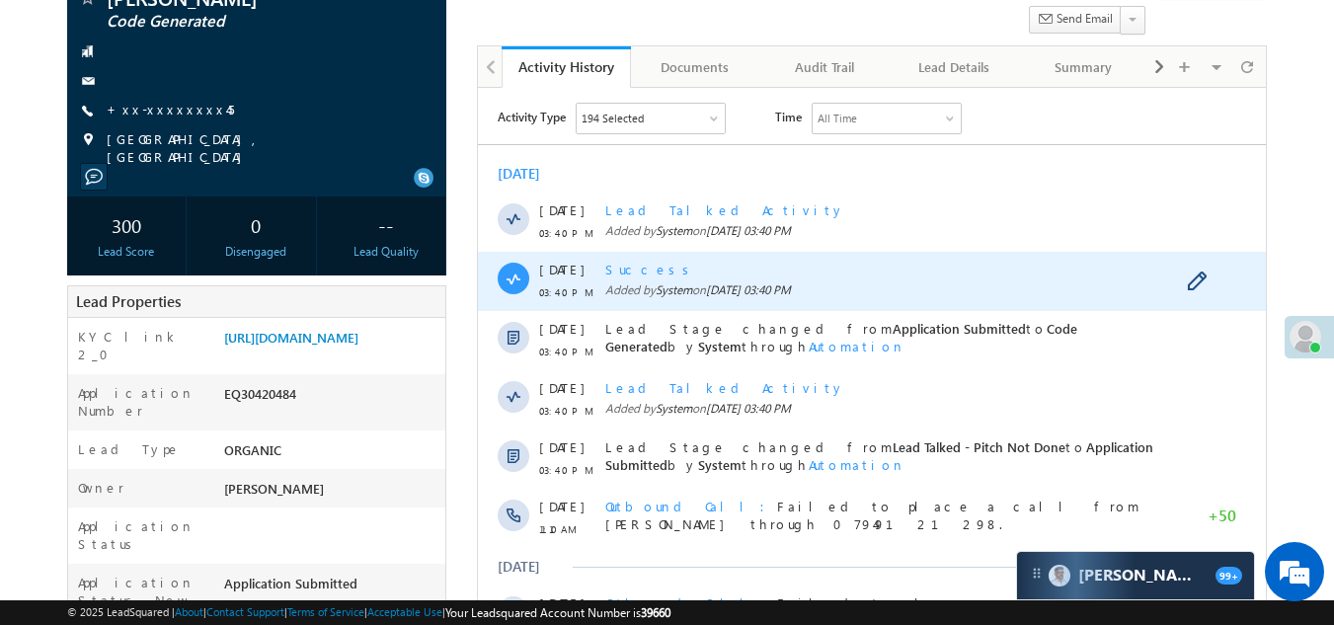
scroll to position [9, 0]
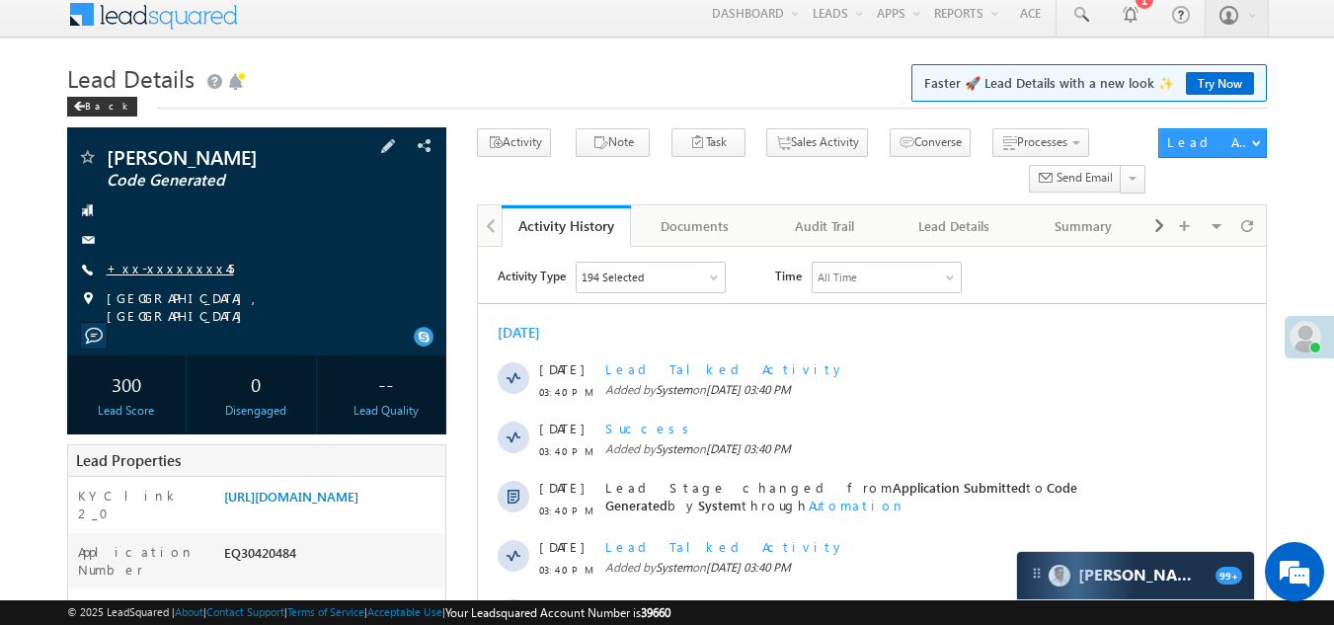
click at [168, 264] on link "+xx-xxxxxxxx45" at bounding box center [170, 268] width 127 height 17
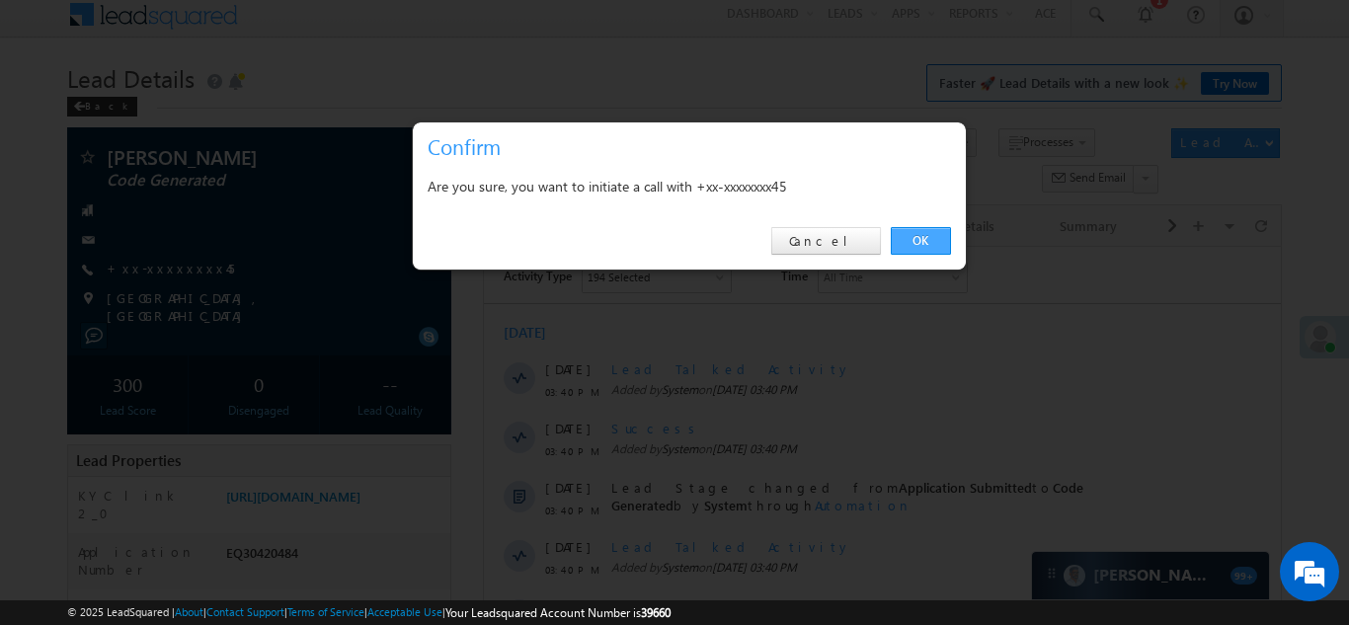
click at [922, 236] on link "OK" at bounding box center [921, 241] width 60 height 28
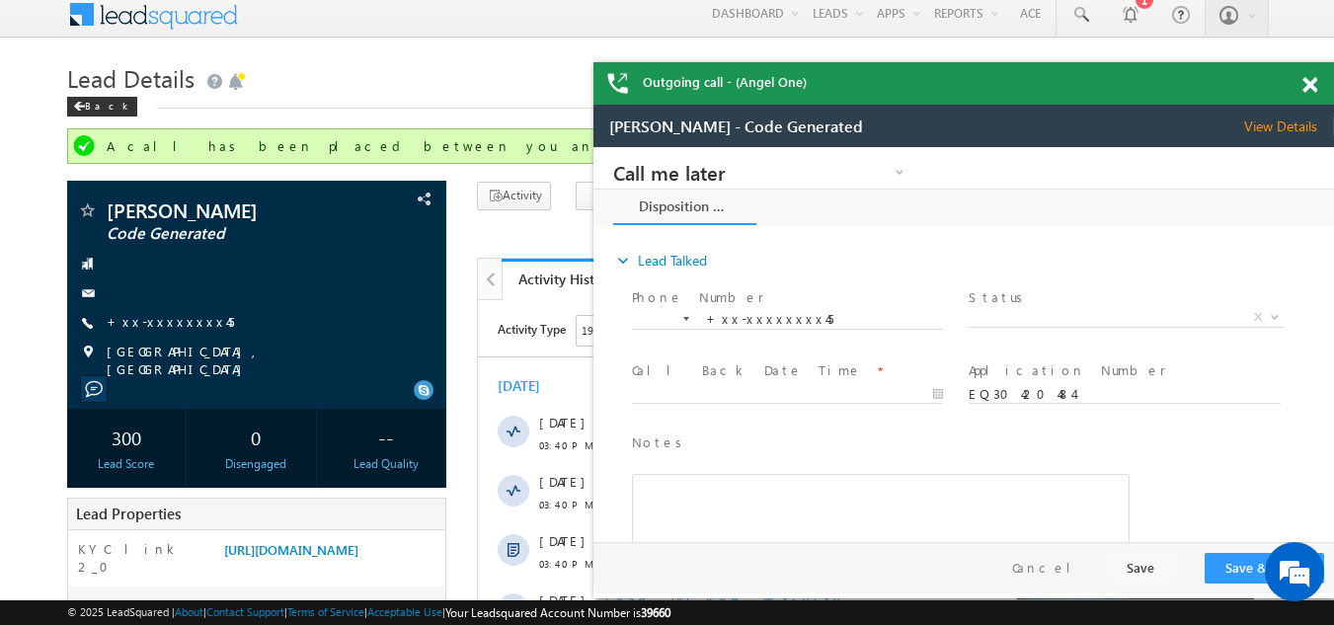
scroll to position [0, 0]
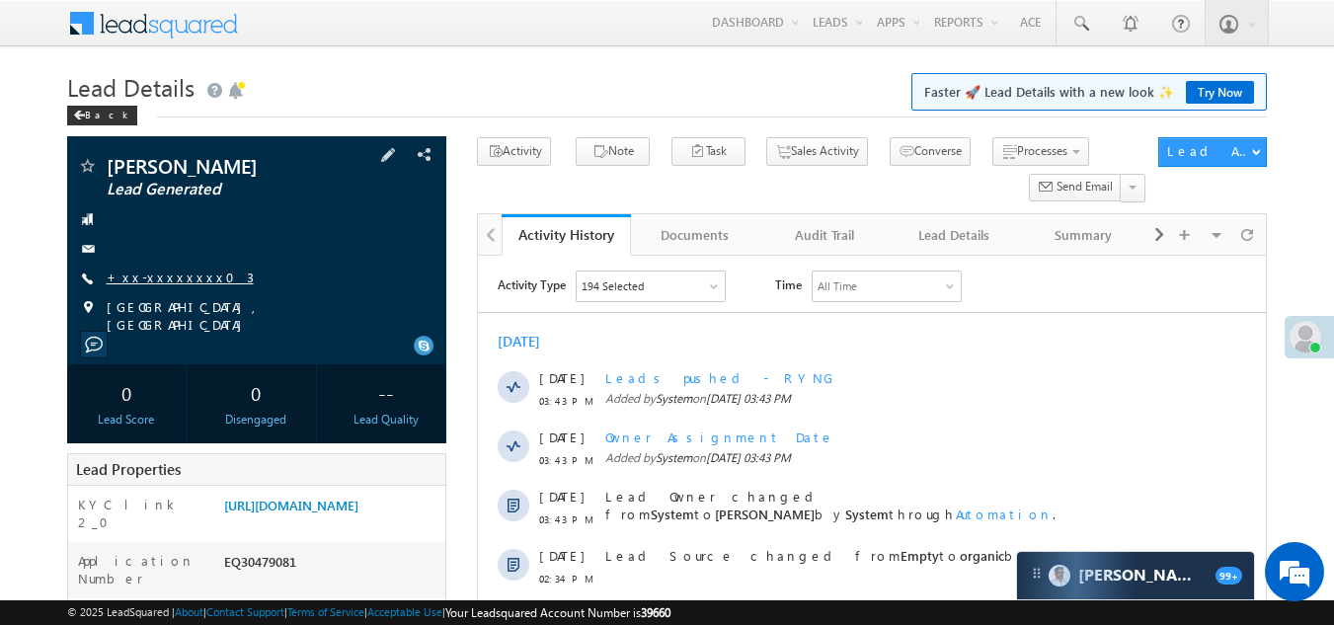
click at [147, 276] on link "+xx-xxxxxxxx03" at bounding box center [180, 277] width 147 height 17
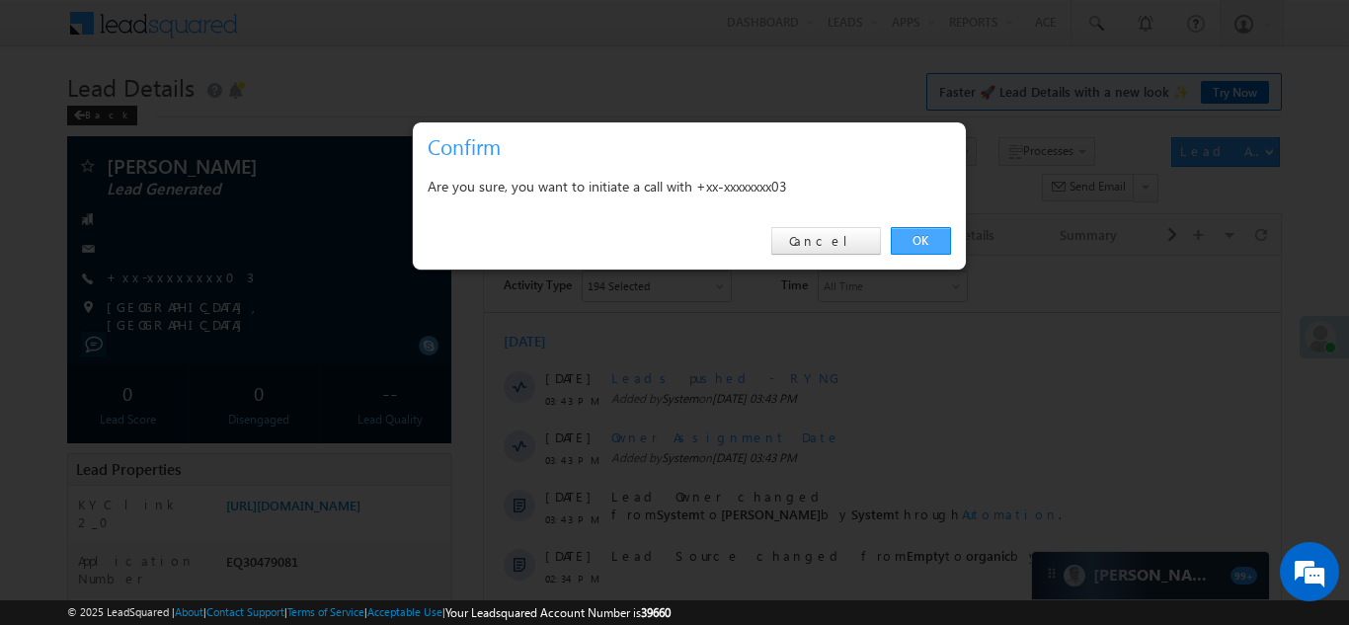
click at [917, 236] on link "OK" at bounding box center [921, 241] width 60 height 28
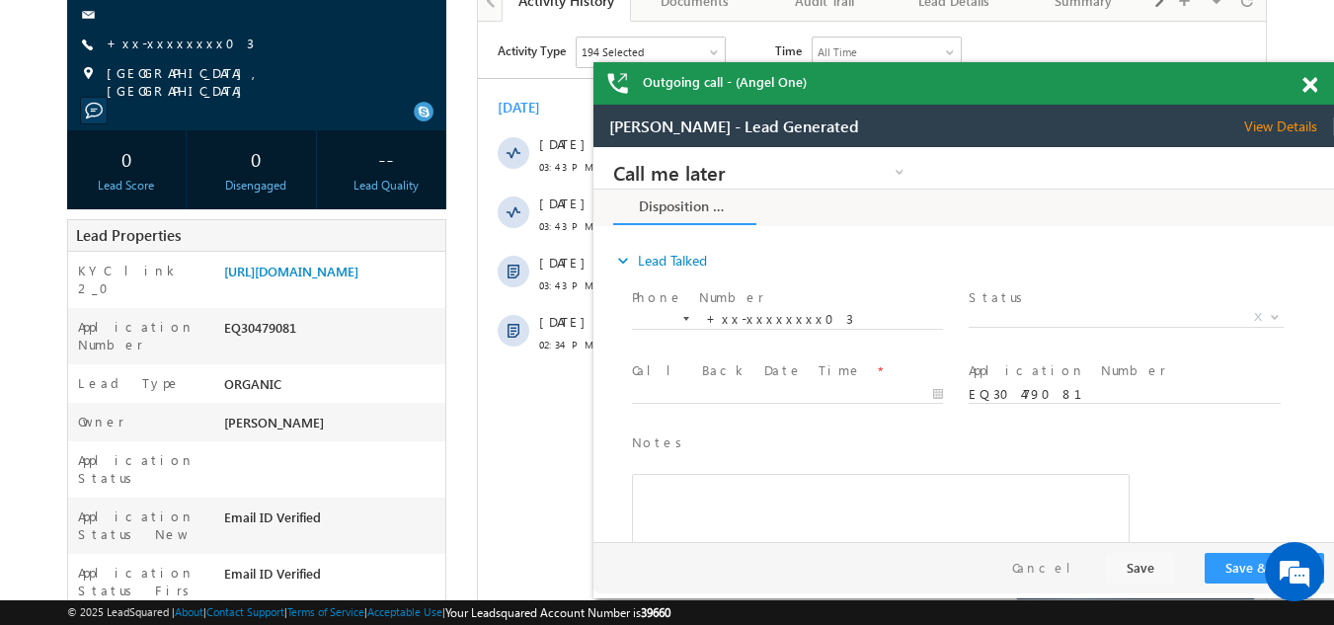
scroll to position [99, 0]
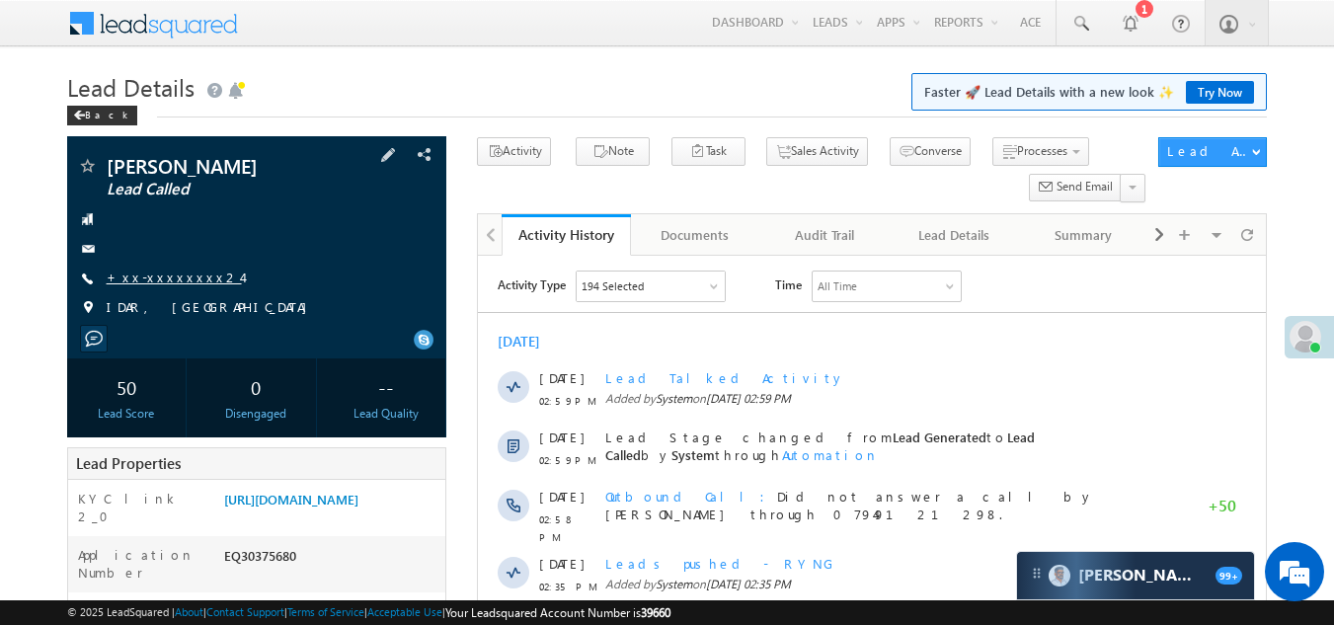
click at [165, 280] on link "+xx-xxxxxxxx24" at bounding box center [174, 277] width 135 height 17
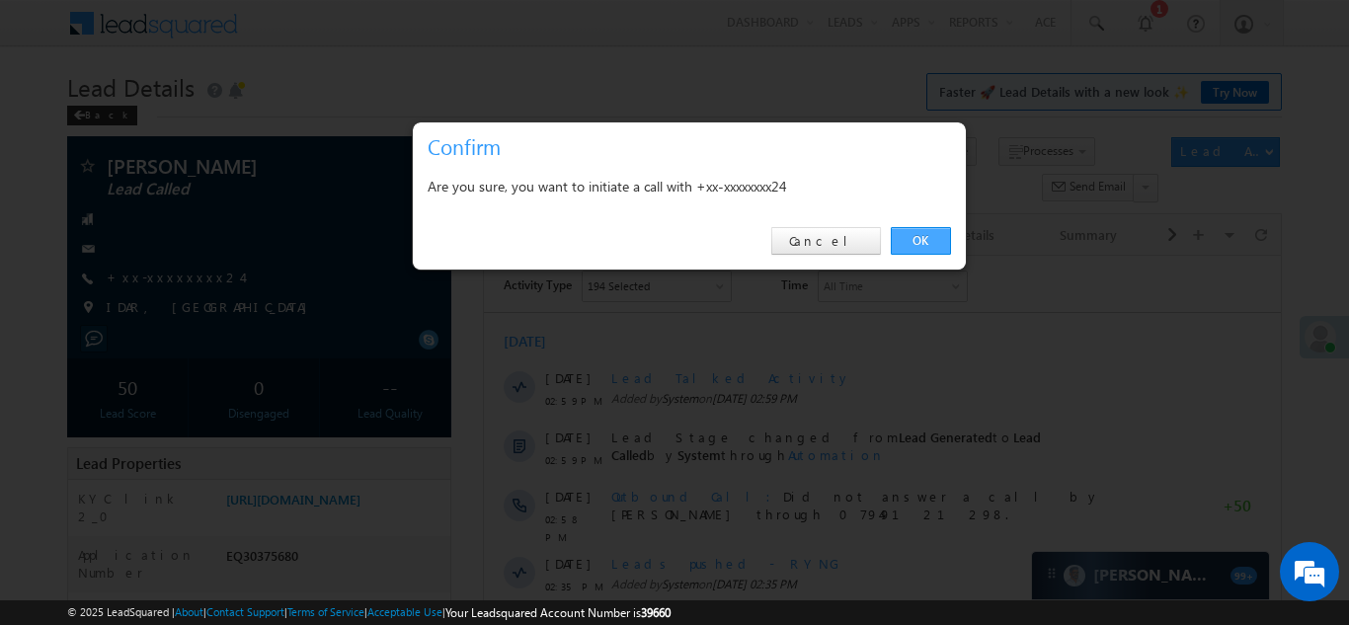
click at [918, 239] on link "OK" at bounding box center [921, 241] width 60 height 28
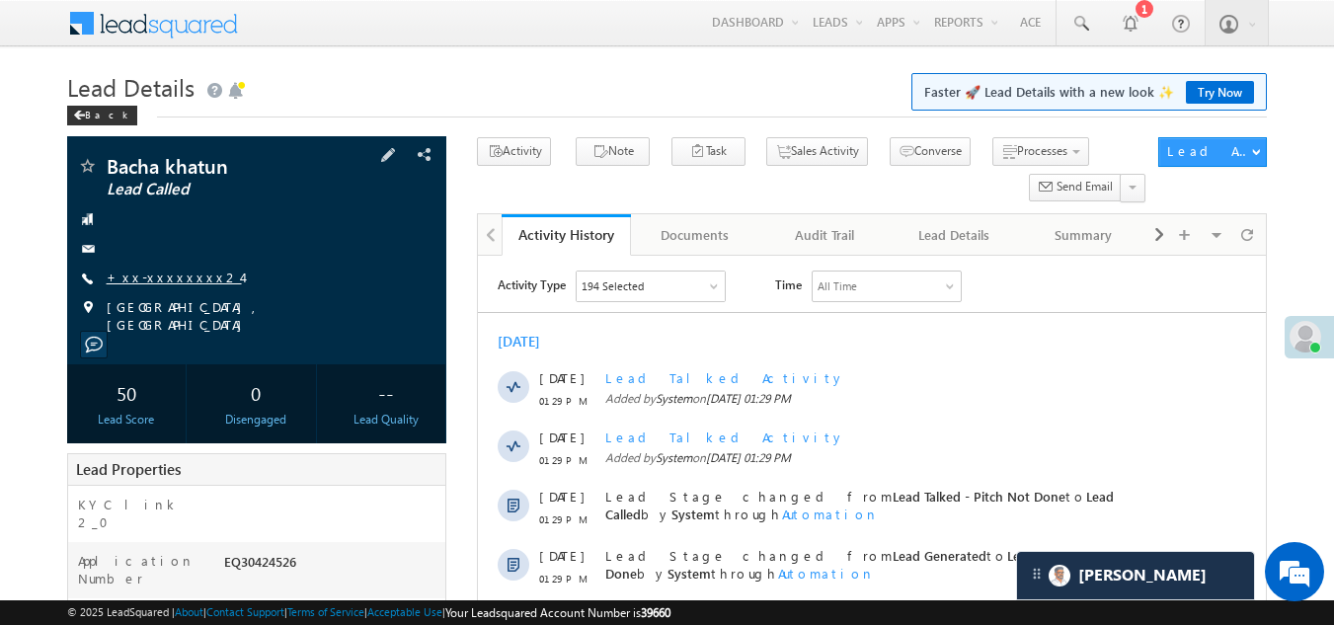
click at [157, 281] on link "+xx-xxxxxxxx24" at bounding box center [174, 277] width 135 height 17
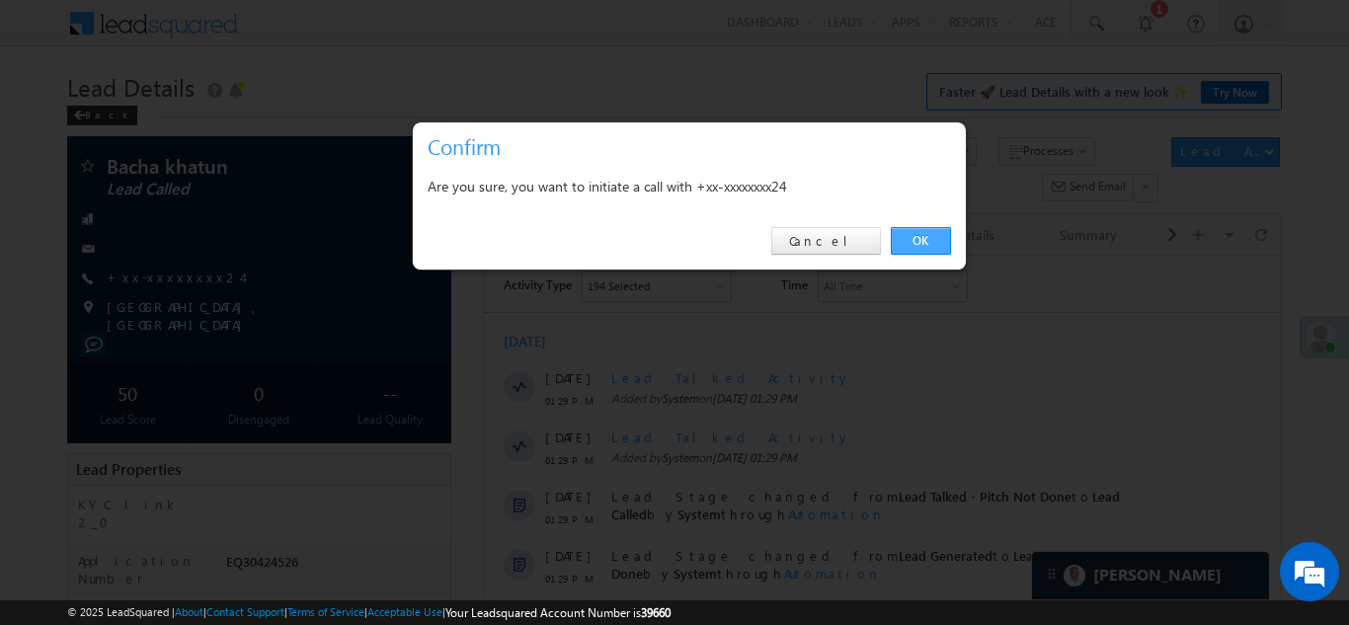
click at [931, 246] on link "OK" at bounding box center [921, 241] width 60 height 28
